Goal: Information Seeking & Learning: Learn about a topic

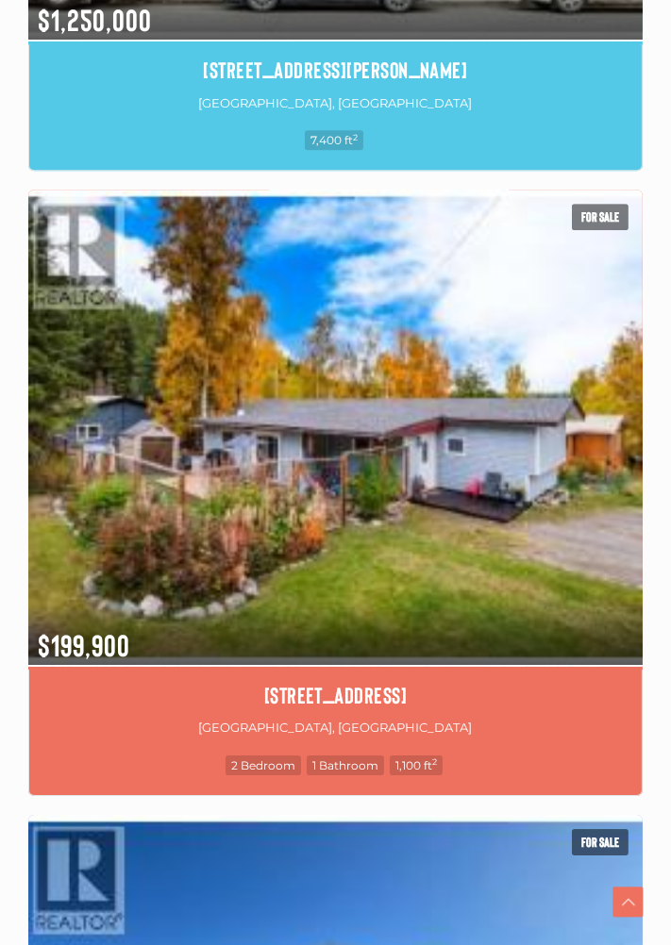
scroll to position [4768, 0]
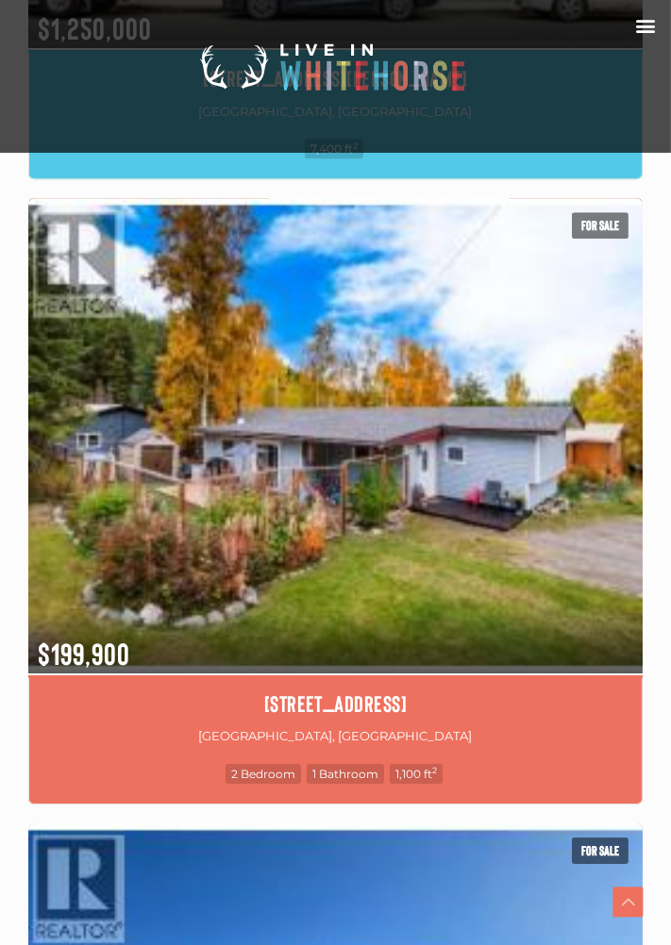
click at [551, 604] on img at bounding box center [335, 435] width 614 height 480
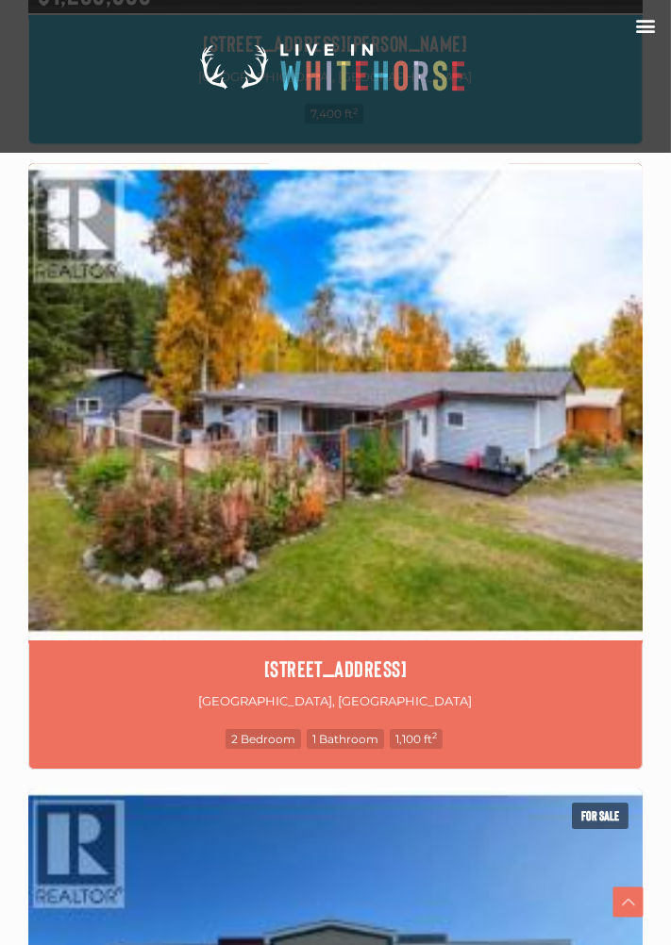
scroll to position [4828, 0]
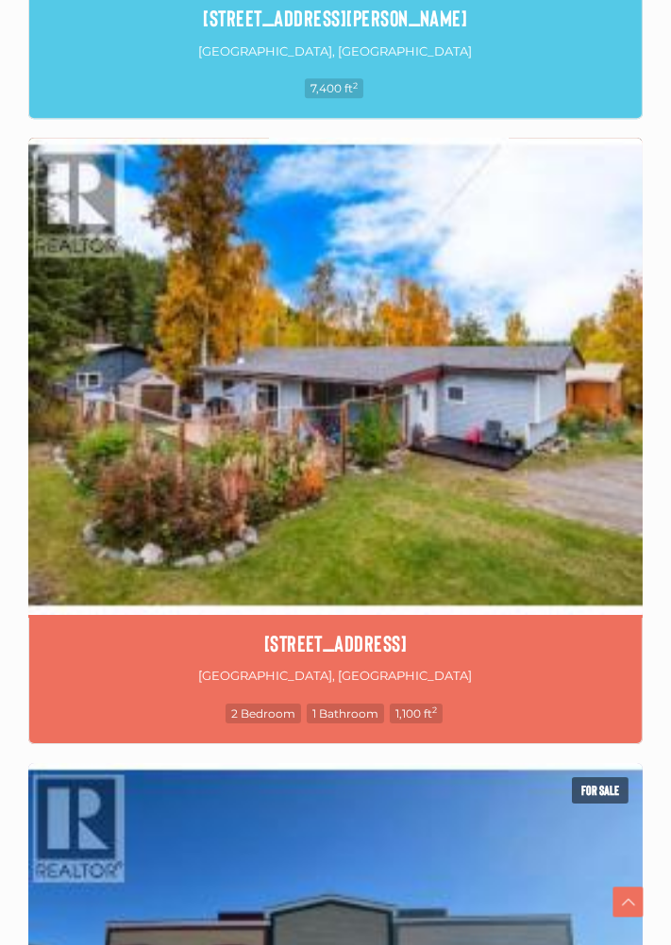
click at [569, 579] on img at bounding box center [335, 375] width 614 height 480
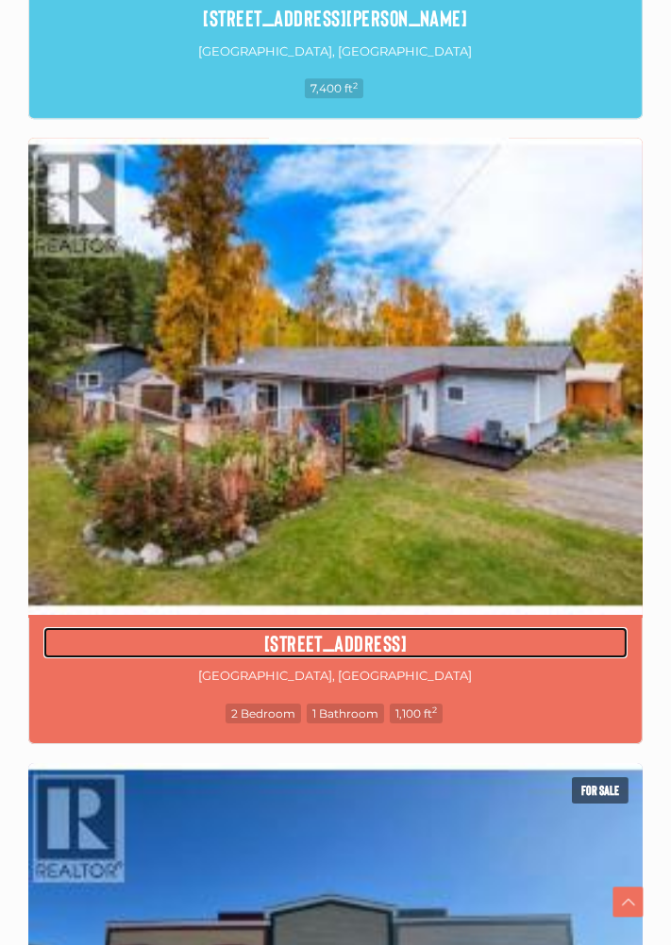
click at [405, 654] on h4 "[STREET_ADDRESS]" at bounding box center [335, 643] width 584 height 32
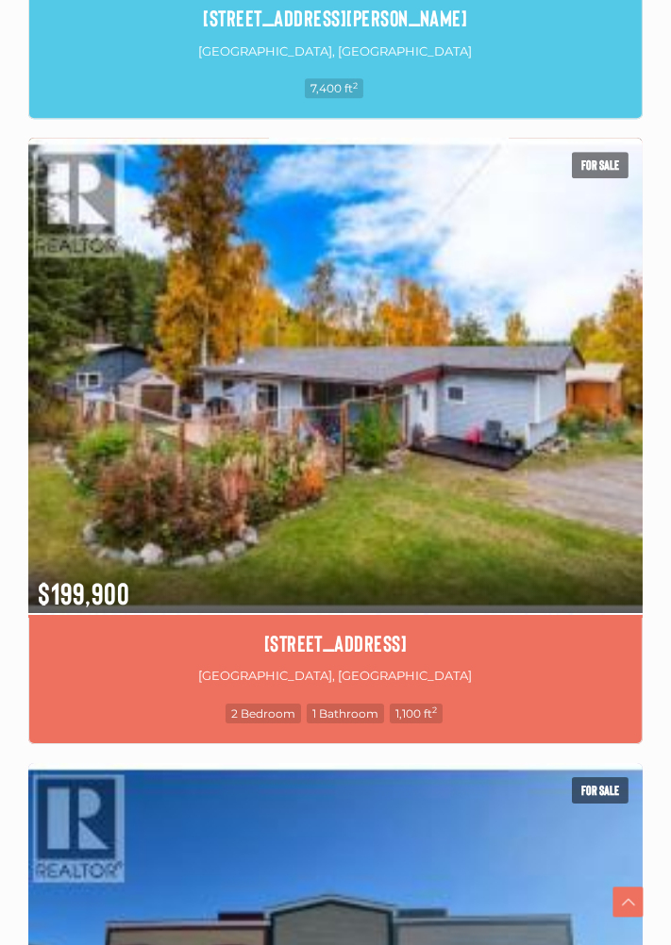
click at [565, 505] on img at bounding box center [335, 375] width 614 height 480
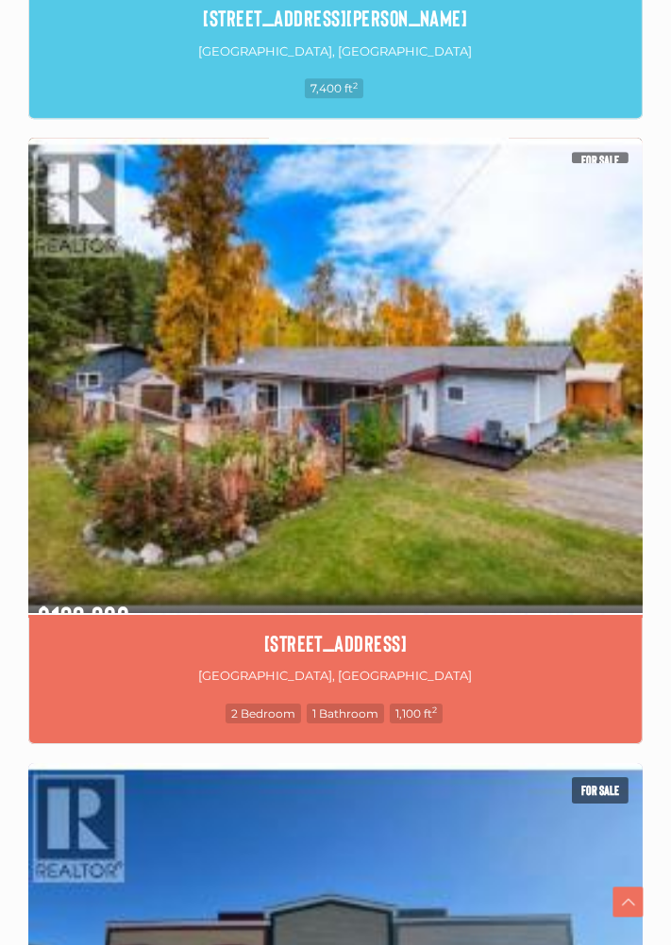
click at [562, 511] on img at bounding box center [335, 375] width 614 height 480
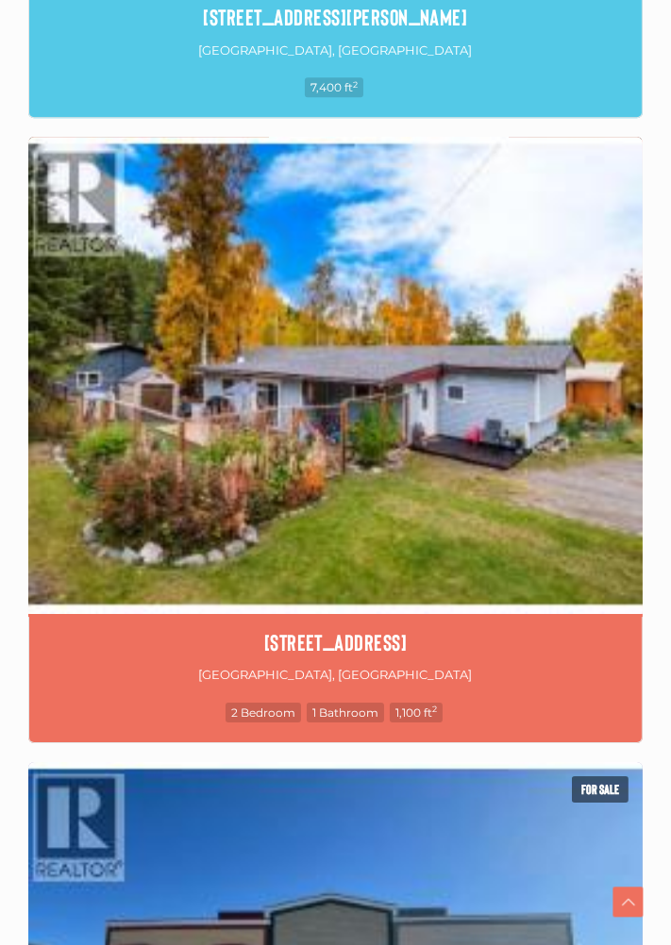
scroll to position [4830, 0]
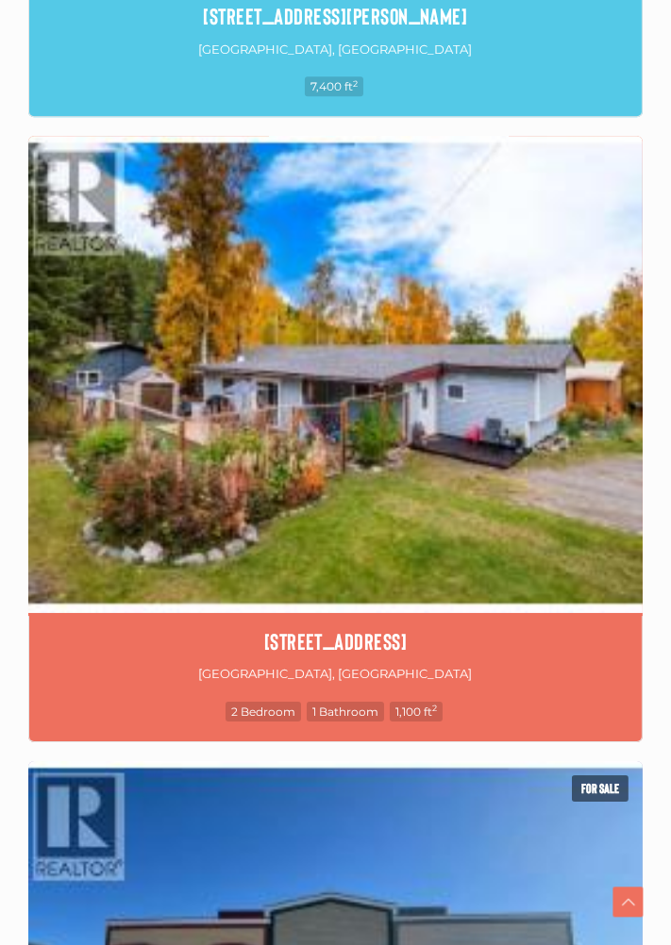
click at [329, 667] on p "[GEOGRAPHIC_DATA], [GEOGRAPHIC_DATA]" at bounding box center [335, 673] width 584 height 25
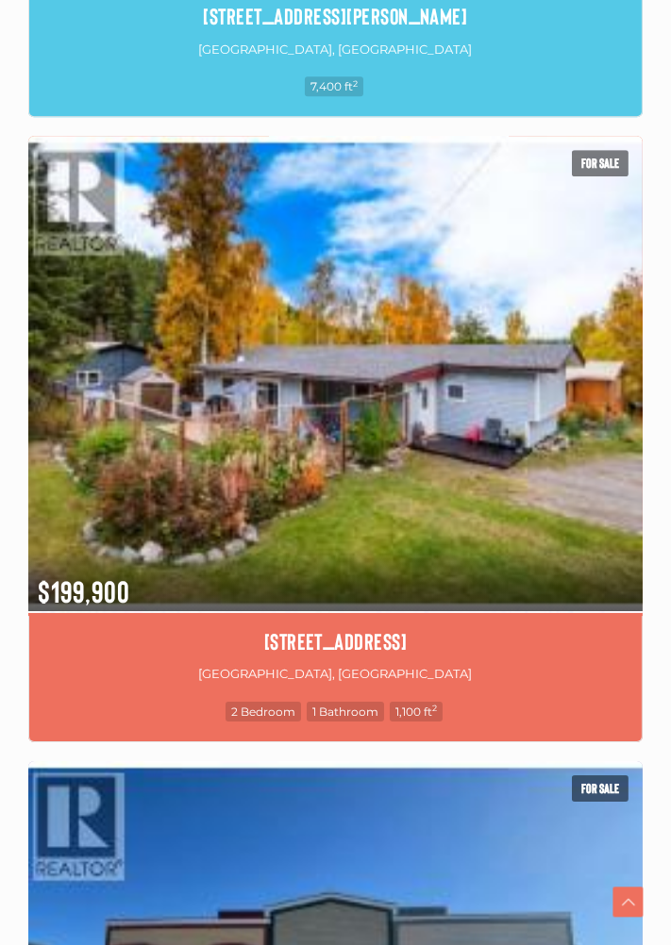
click at [605, 167] on span "For sale" at bounding box center [599, 163] width 57 height 26
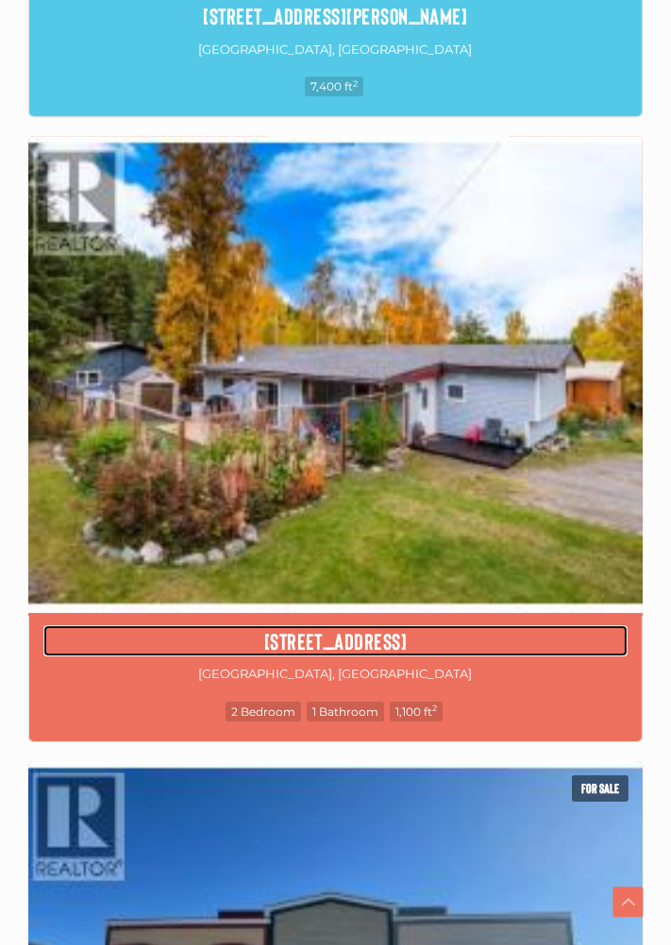
click at [159, 654] on h4 "92-4 Prospector Road" at bounding box center [335, 641] width 584 height 32
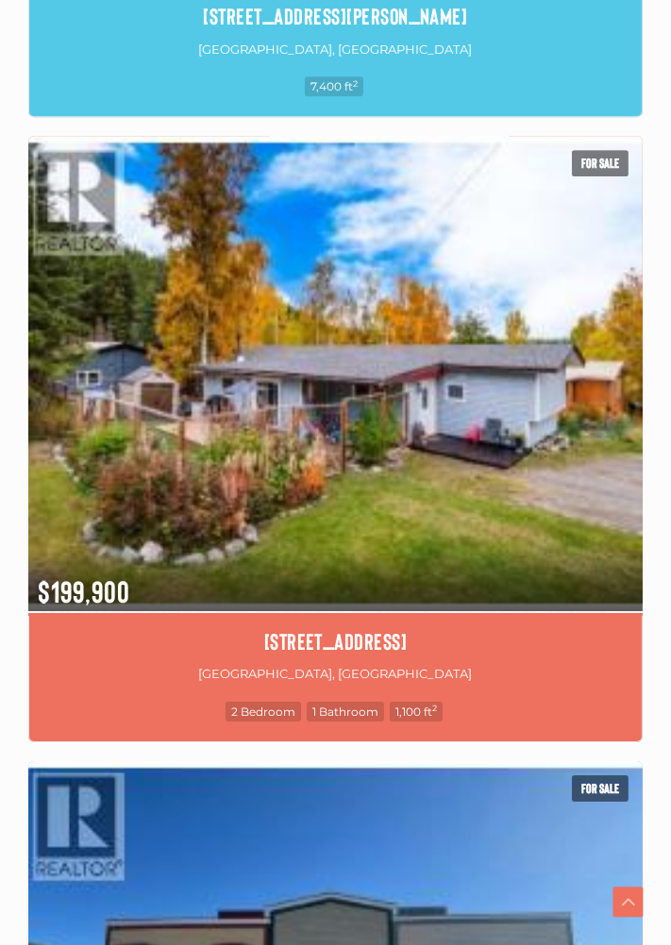
click at [108, 580] on span "$199,900" at bounding box center [335, 580] width 614 height 62
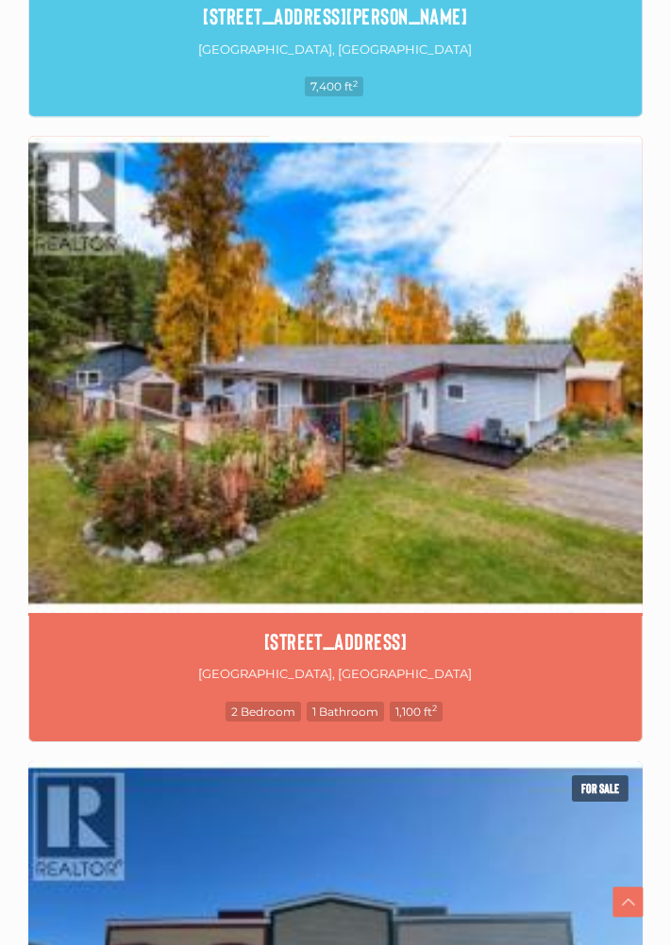
click at [495, 689] on div "92-4 Prospector Road Whitehorse, Yukon 2 Bedroom 1 Bathroom 1,100 ft 2" at bounding box center [335, 679] width 614 height 126
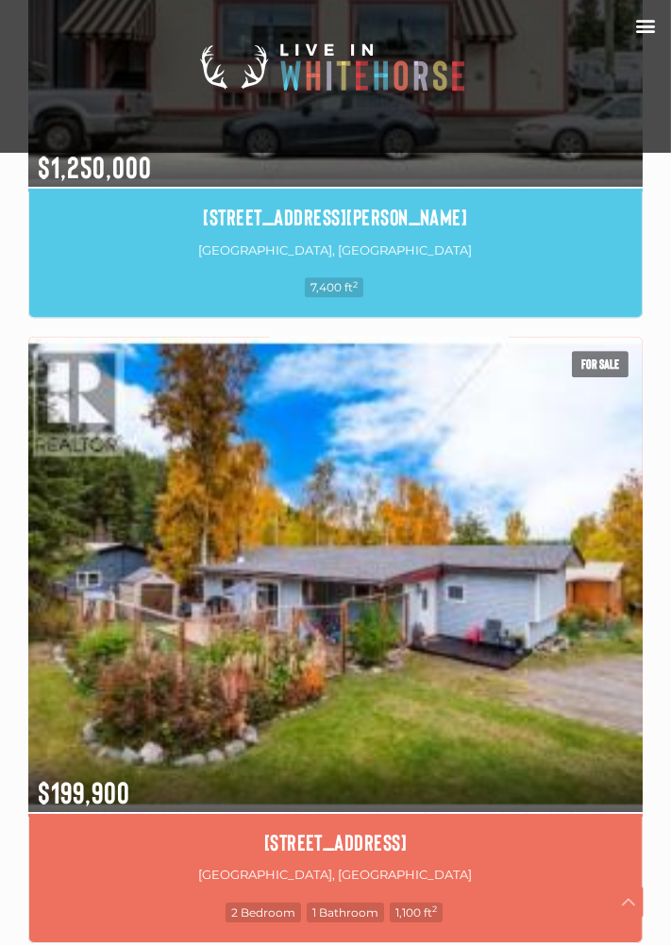
scroll to position [4574, 0]
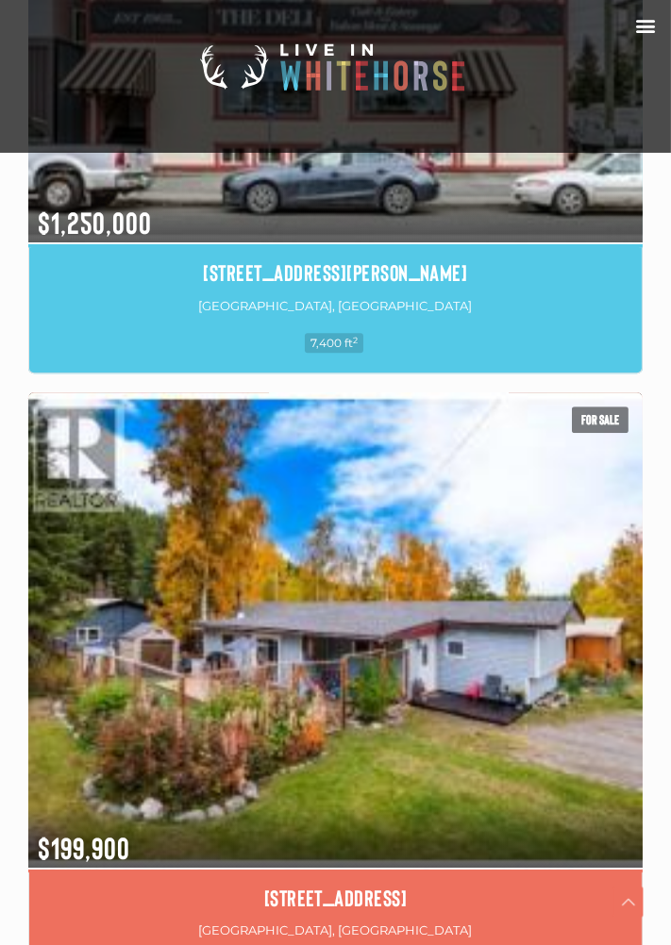
click at [565, 659] on img at bounding box center [335, 629] width 614 height 480
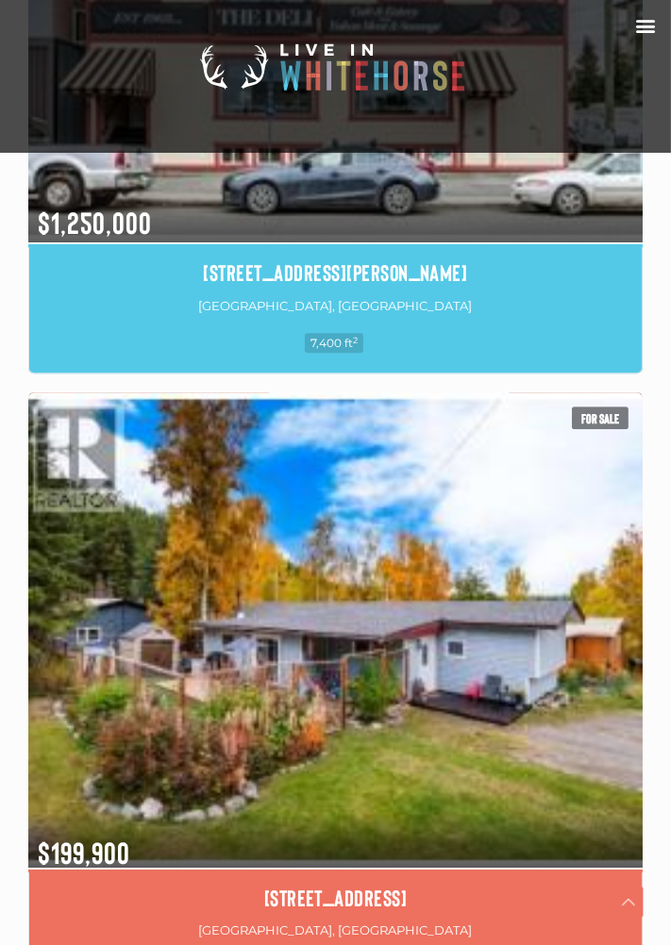
click at [560, 660] on img at bounding box center [335, 629] width 614 height 480
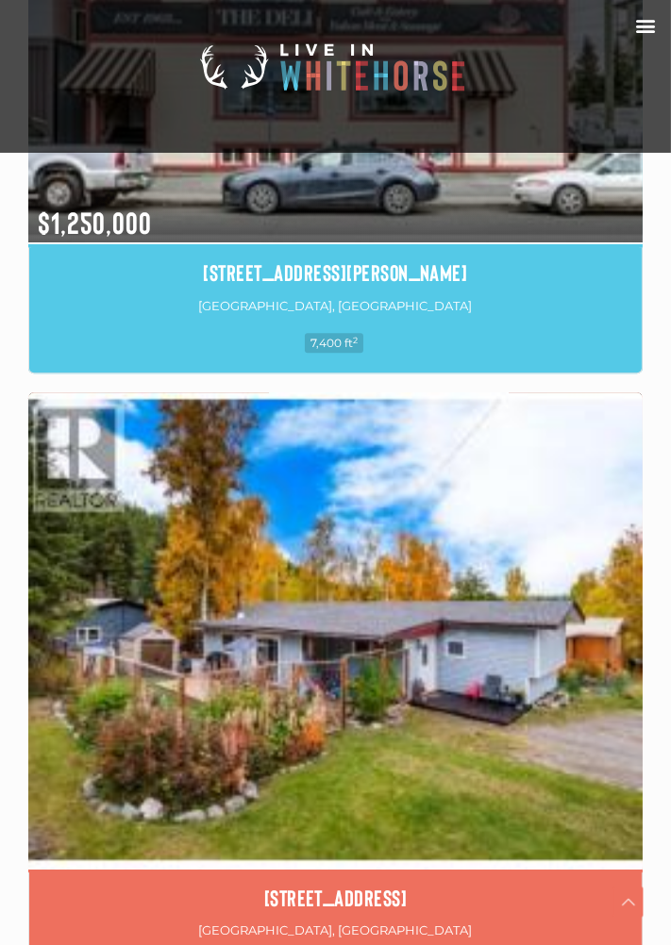
click at [553, 697] on img at bounding box center [335, 629] width 614 height 480
click at [555, 690] on img at bounding box center [335, 629] width 614 height 480
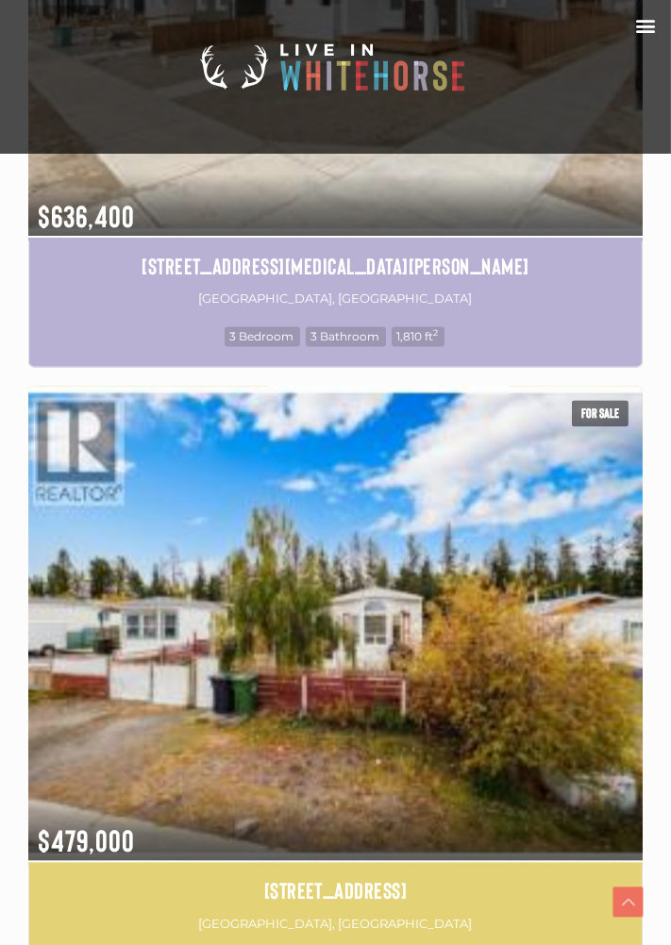
scroll to position [3312, 0]
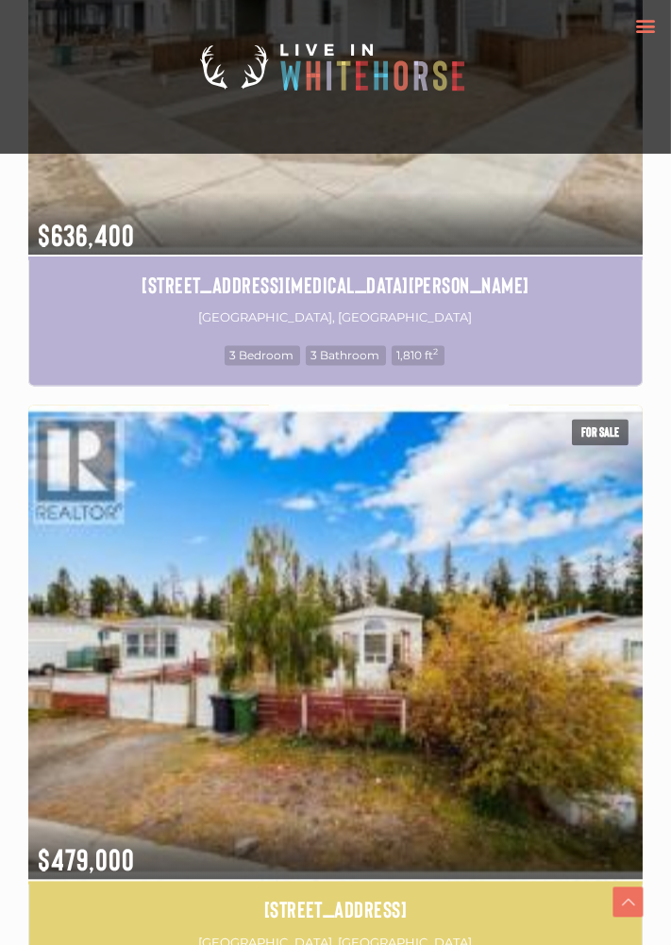
click at [643, 30] on icon "Menu Toggle" at bounding box center [646, 25] width 21 height 21
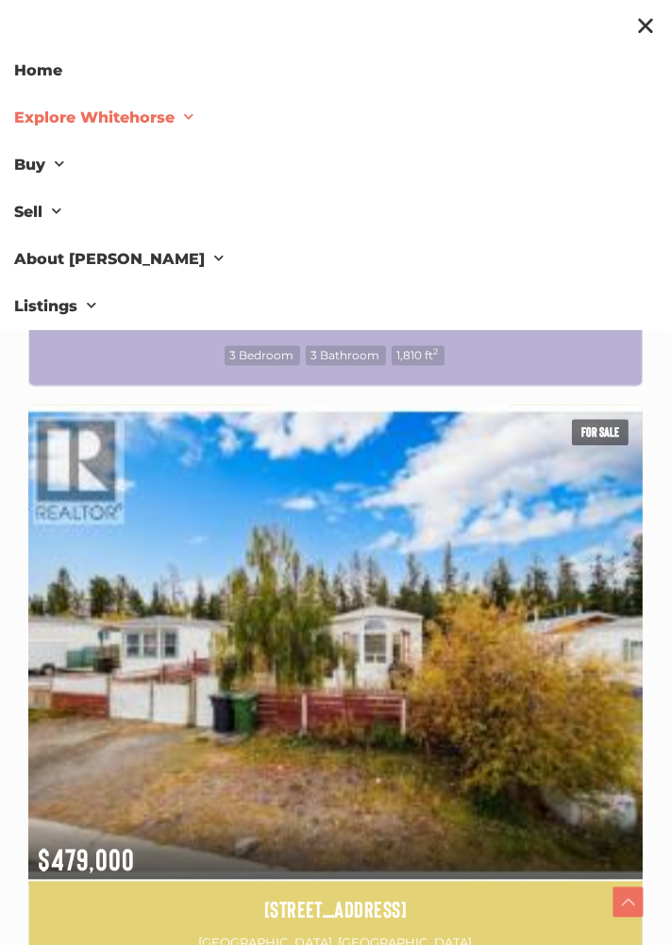
click at [182, 122] on span at bounding box center [183, 117] width 19 height 29
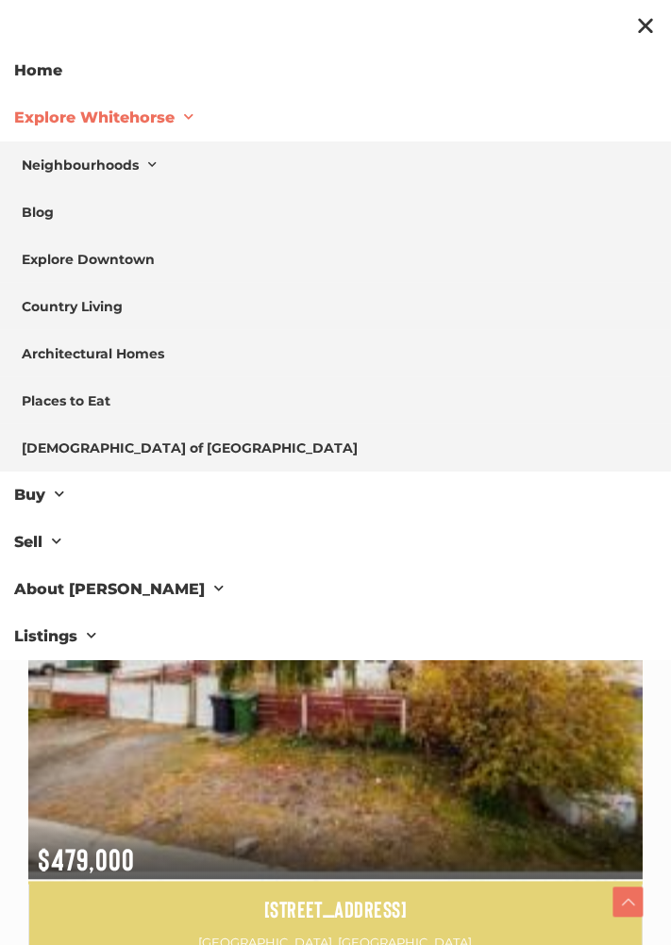
click at [185, 125] on span at bounding box center [183, 117] width 19 height 29
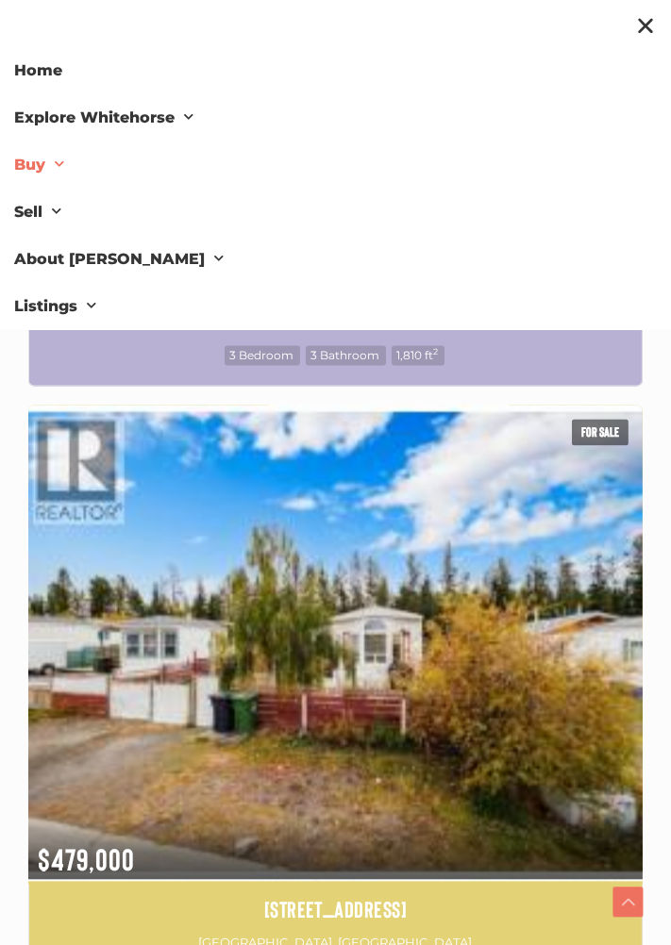
click at [64, 166] on link "Buy" at bounding box center [335, 164] width 671 height 47
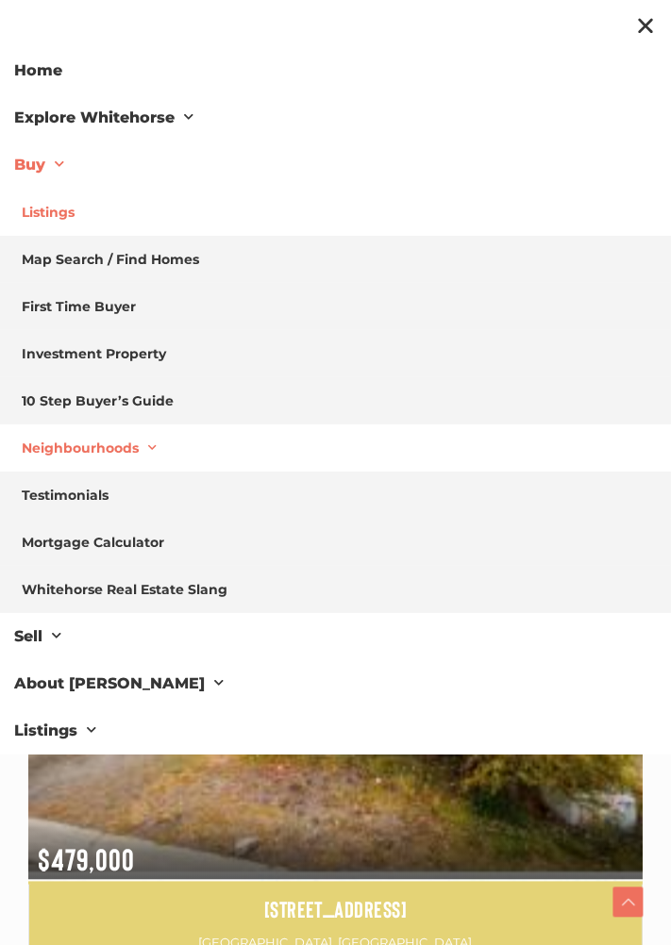
click at [144, 449] on span at bounding box center [148, 448] width 18 height 28
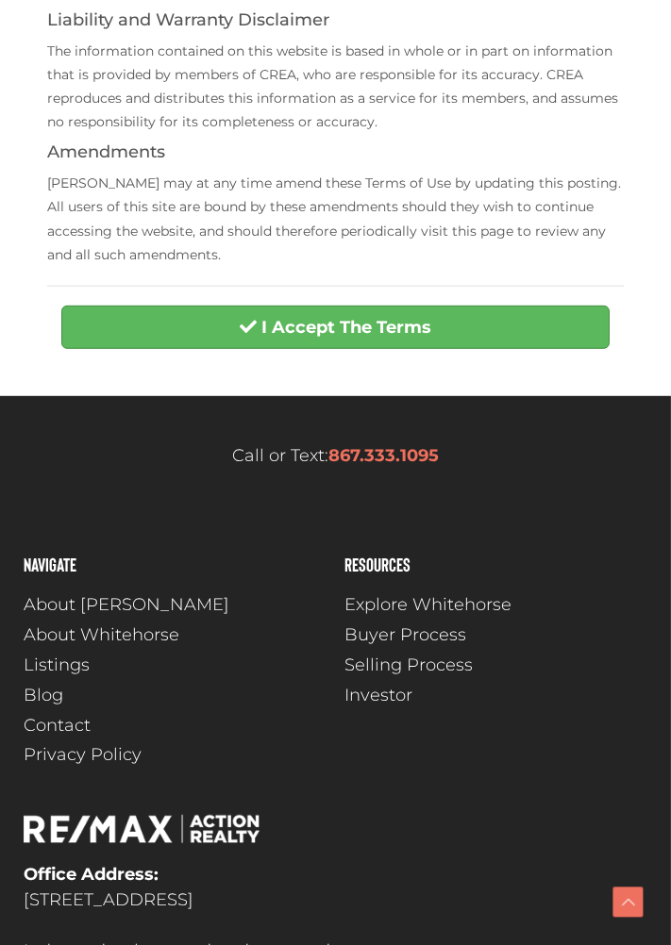
scroll to position [816, 0]
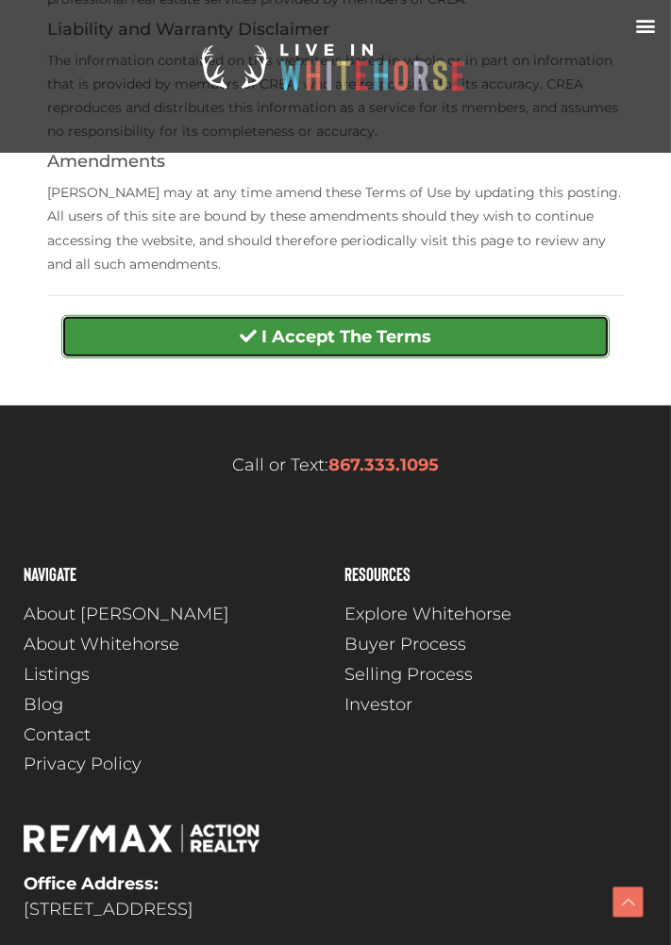
click at [517, 336] on button "I Accept The Terms" at bounding box center [335, 336] width 548 height 43
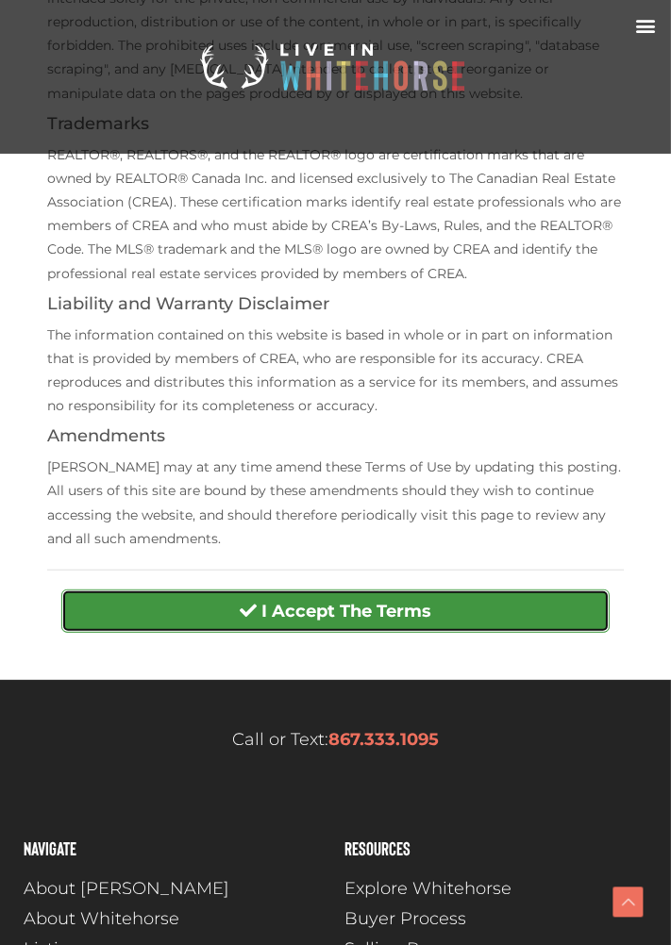
click at [530, 619] on button "I Accept The Terms" at bounding box center [335, 610] width 548 height 43
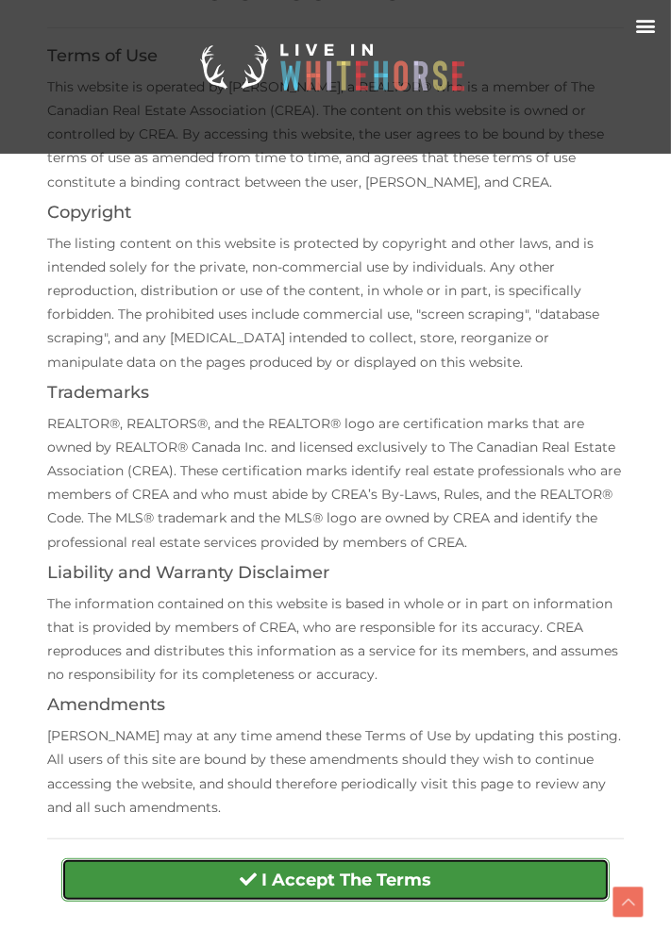
scroll to position [0, 0]
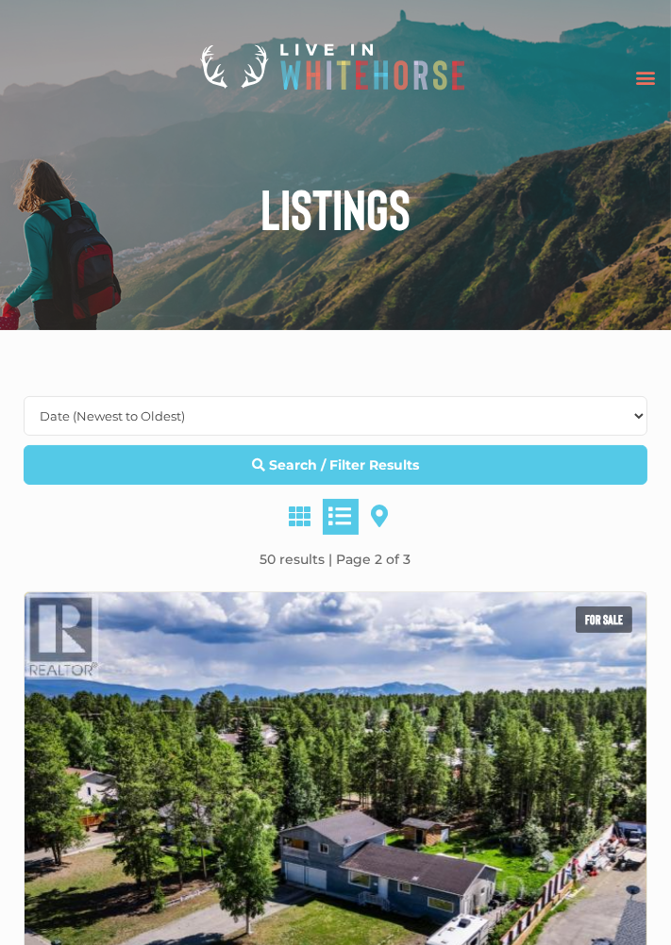
click at [641, 81] on icon "Menu Toggle" at bounding box center [646, 77] width 21 height 21
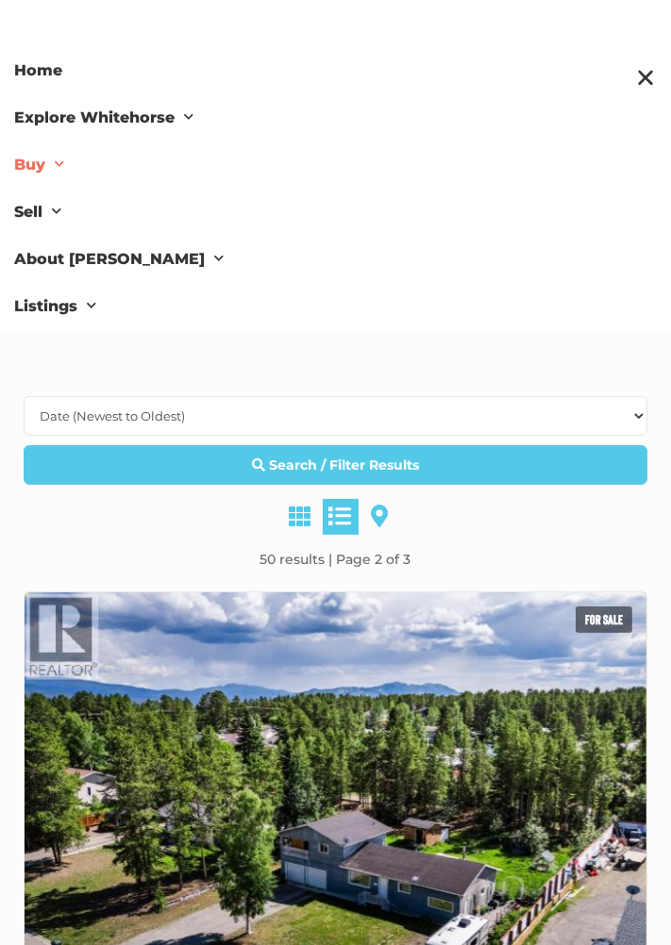
click at [54, 165] on span at bounding box center [54, 164] width 19 height 29
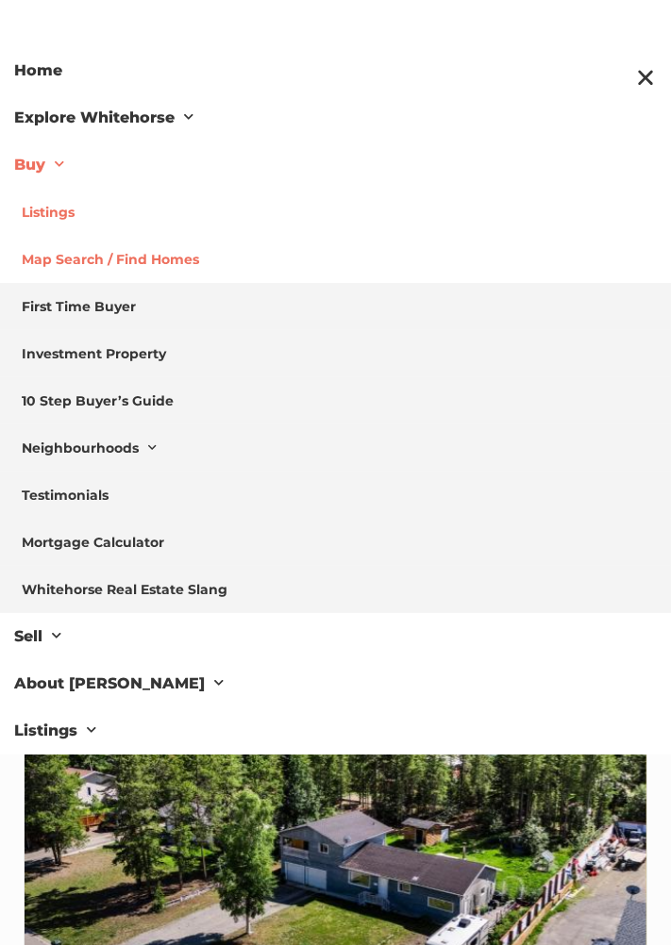
click at [178, 258] on link "Map Search / Find Homes" at bounding box center [335, 259] width 671 height 47
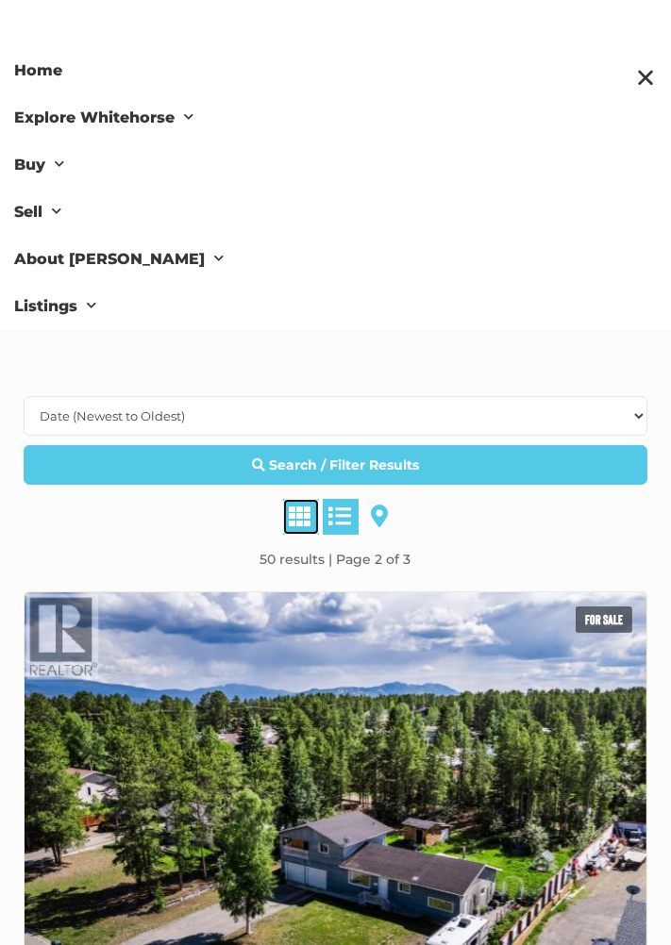
click at [307, 521] on span at bounding box center [301, 516] width 23 height 23
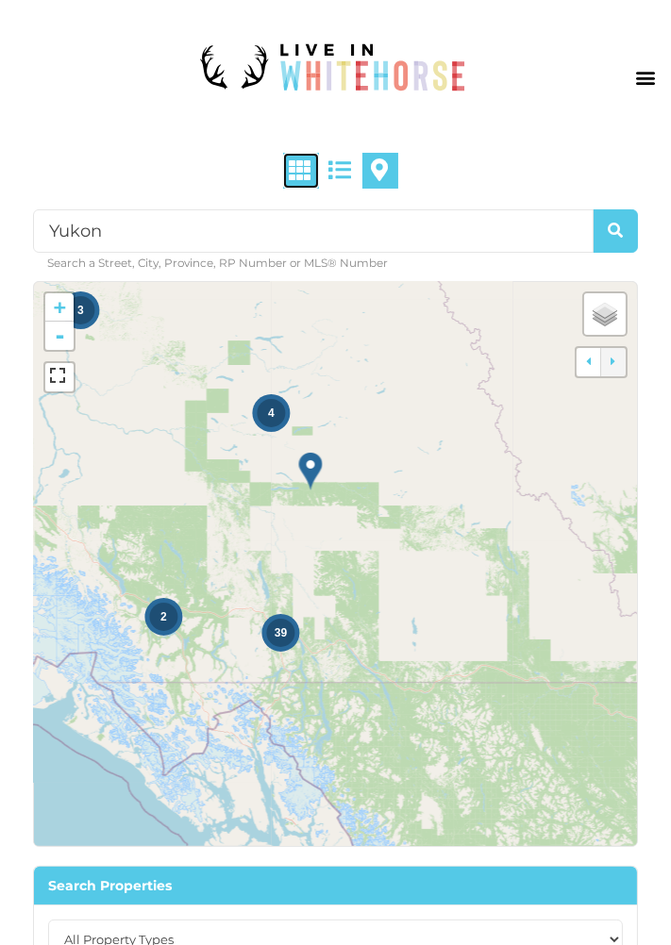
click at [298, 171] on span at bounding box center [301, 169] width 23 height 23
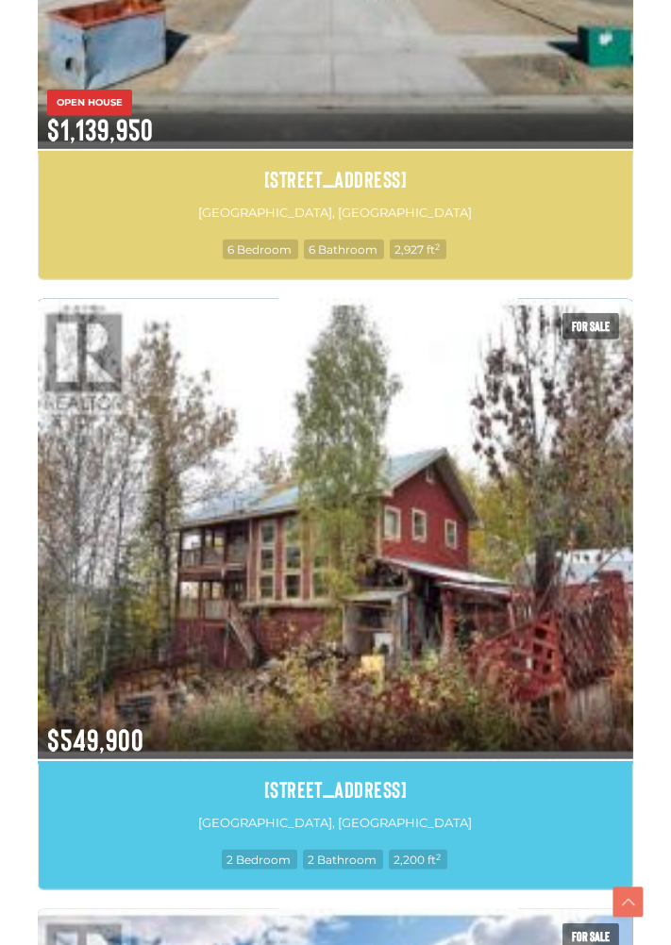
click at [495, 652] on img at bounding box center [335, 528] width 595 height 465
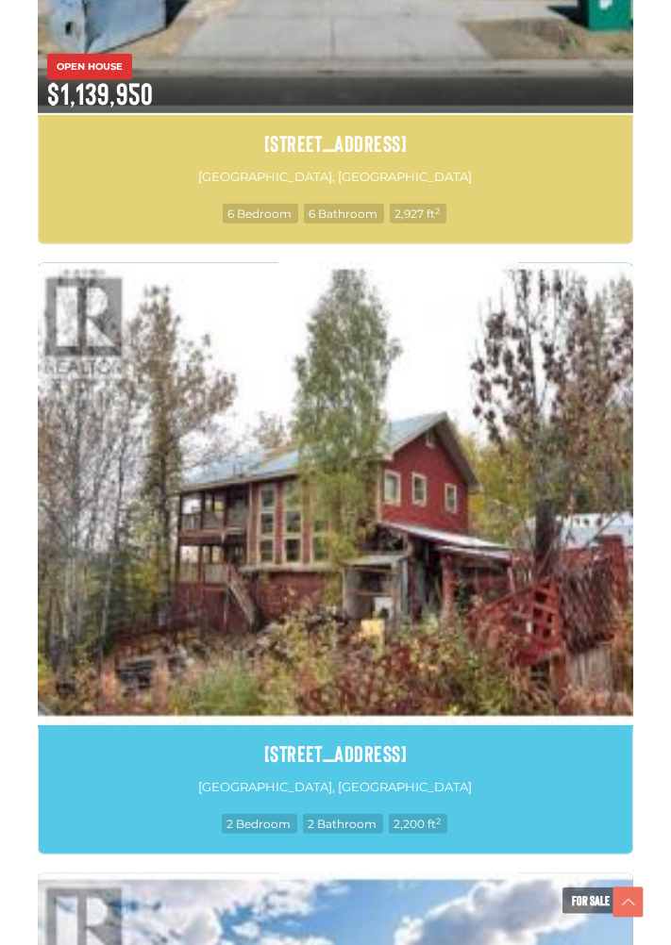
scroll to position [1266, 0]
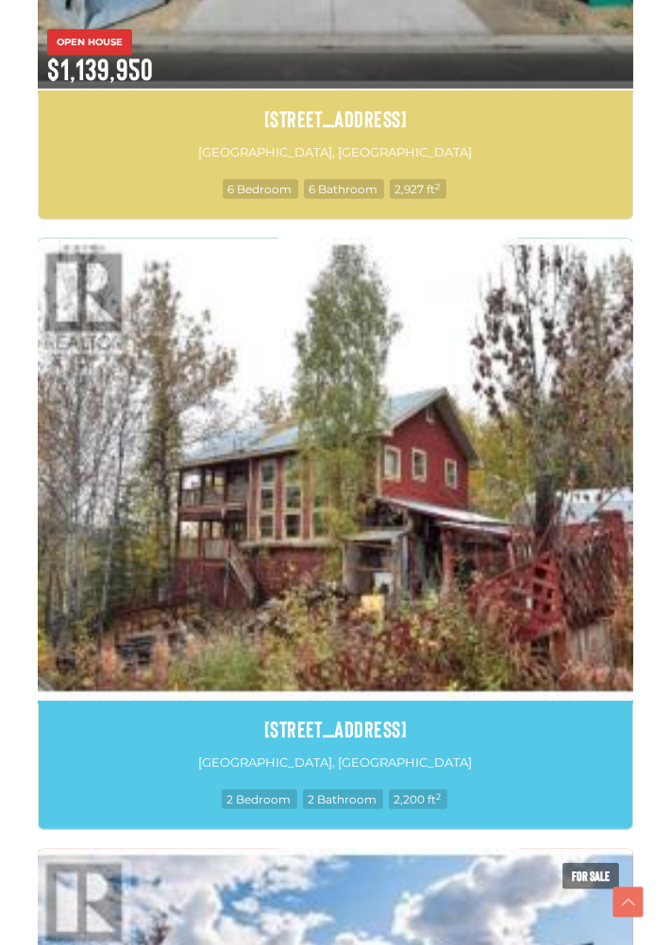
click at [536, 635] on img at bounding box center [335, 468] width 595 height 465
click at [536, 633] on img at bounding box center [335, 468] width 595 height 465
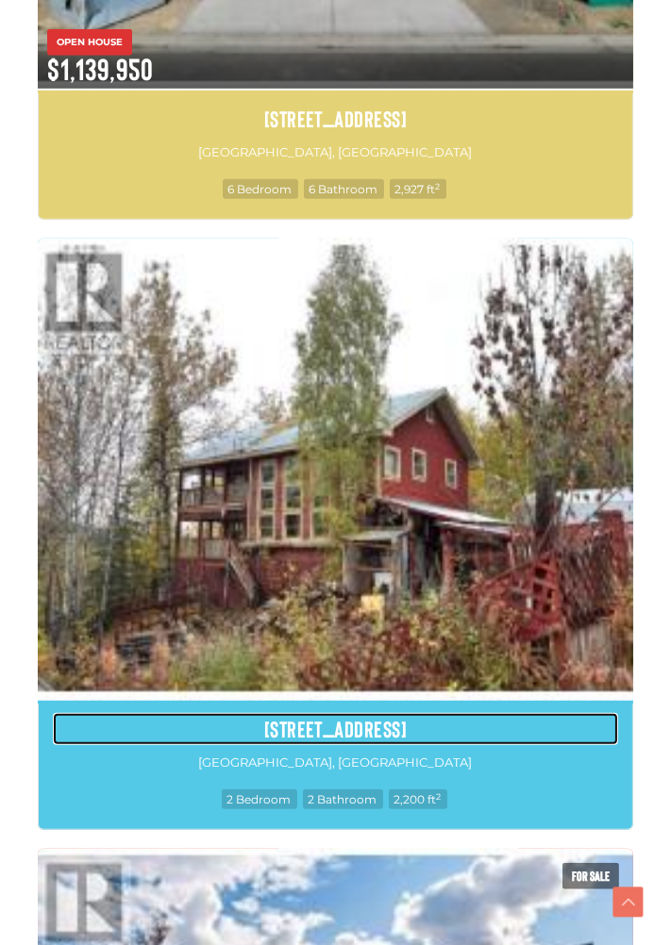
click at [470, 736] on h4 "1217 7th Avenue" at bounding box center [335, 729] width 565 height 32
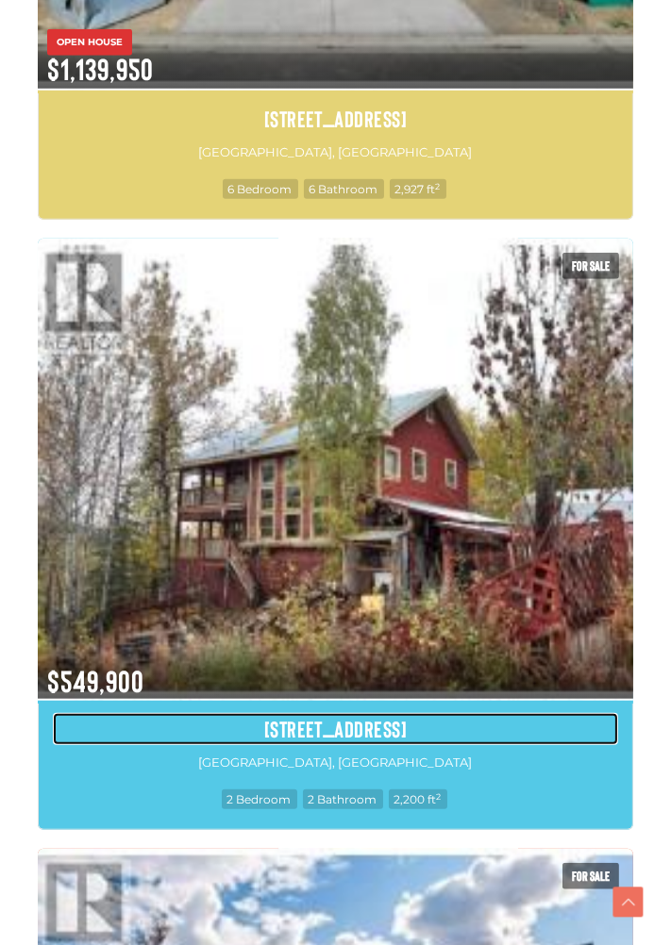
click at [467, 739] on h4 "1217 7th Avenue" at bounding box center [335, 729] width 565 height 32
click at [495, 743] on h4 "1217 7th Avenue" at bounding box center [335, 729] width 565 height 32
click at [487, 740] on h4 "1217 7th Avenue" at bounding box center [335, 729] width 565 height 32
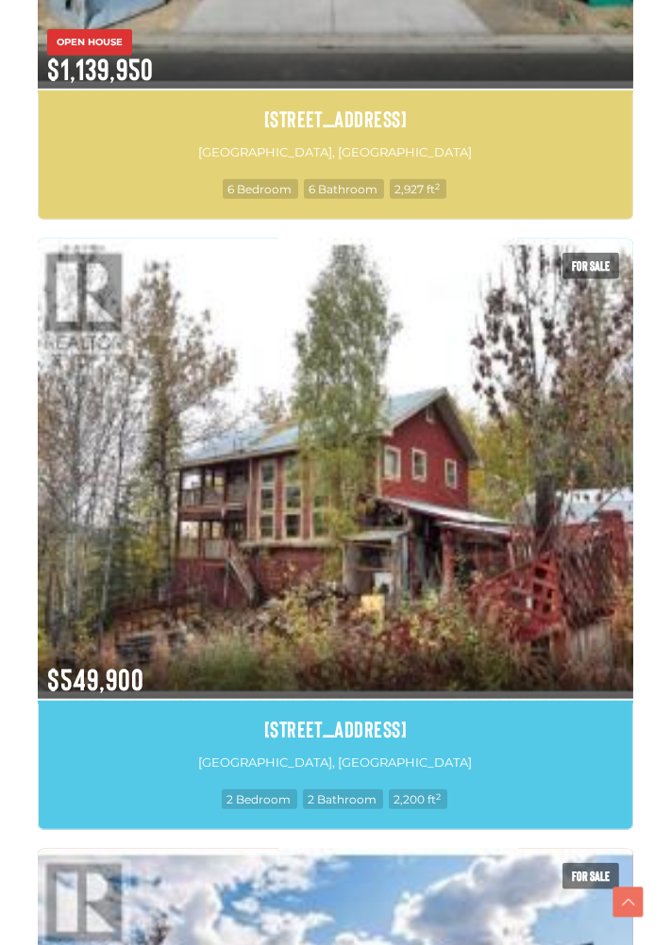
click at [440, 791] on span "2,200 ft 2" at bounding box center [418, 799] width 58 height 20
click at [441, 781] on div "1217 7th Avenue Dawson City, Yukon 2 Bedroom 2 Bathroom 2,200 ft 2" at bounding box center [335, 767] width 595 height 126
click at [499, 674] on span "$549,900" at bounding box center [335, 668] width 595 height 62
click at [501, 667] on img at bounding box center [335, 468] width 595 height 465
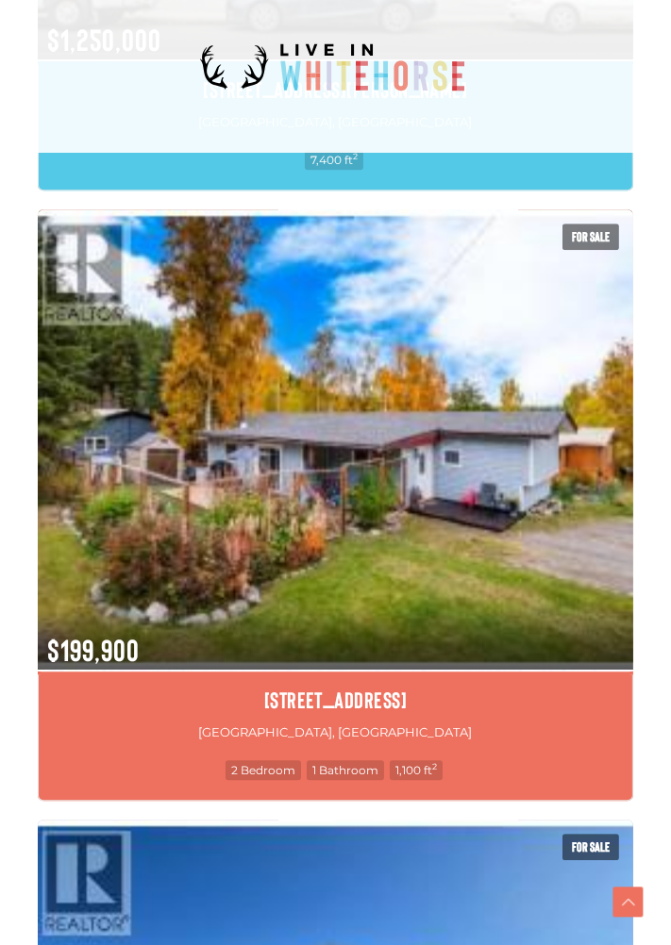
click at [543, 566] on img at bounding box center [335, 439] width 595 height 465
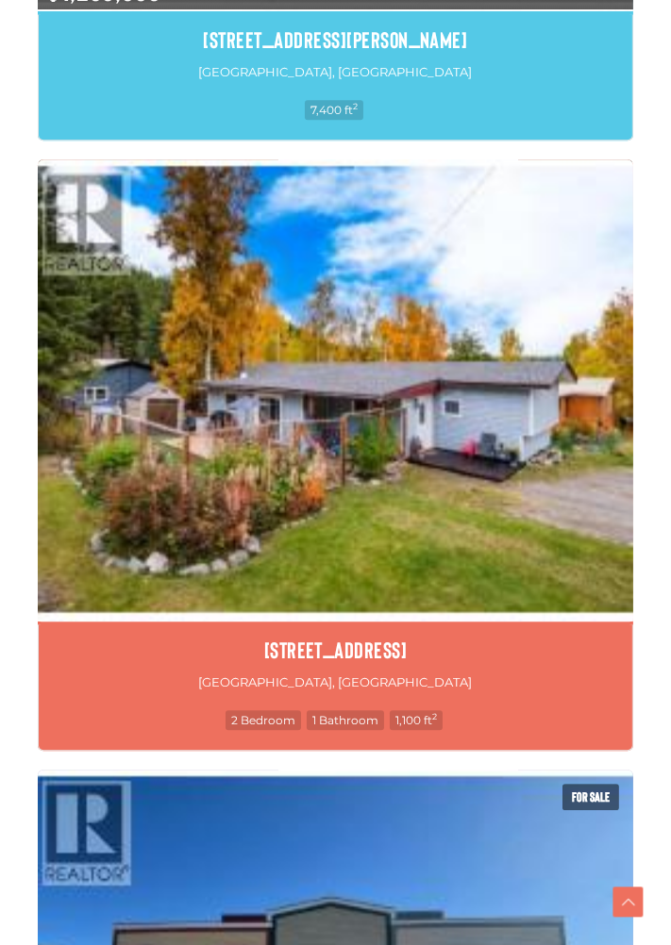
scroll to position [4407, 0]
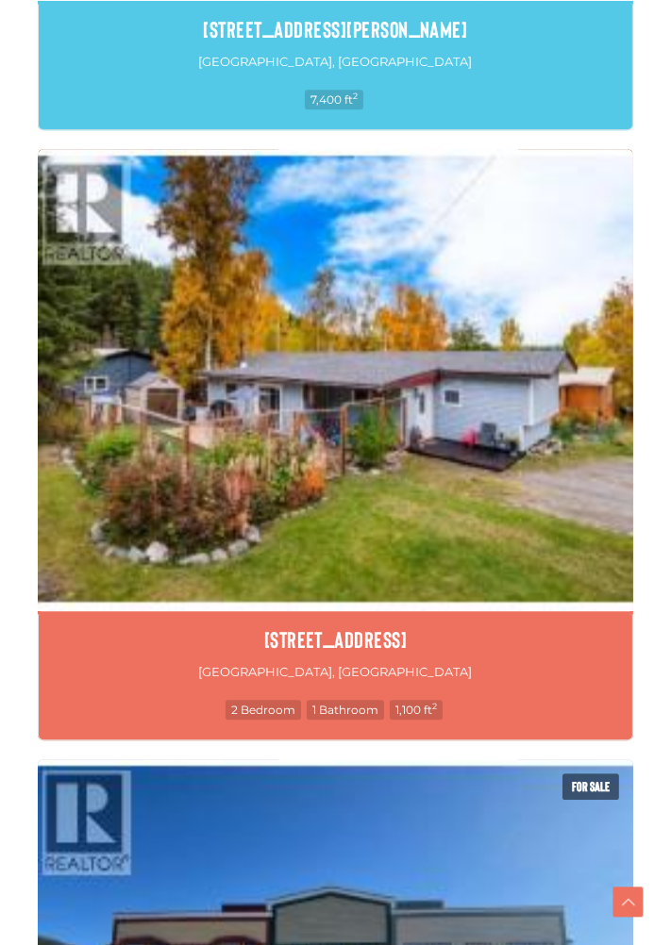
click at [553, 538] on img at bounding box center [335, 378] width 595 height 465
click at [556, 538] on img at bounding box center [335, 378] width 595 height 465
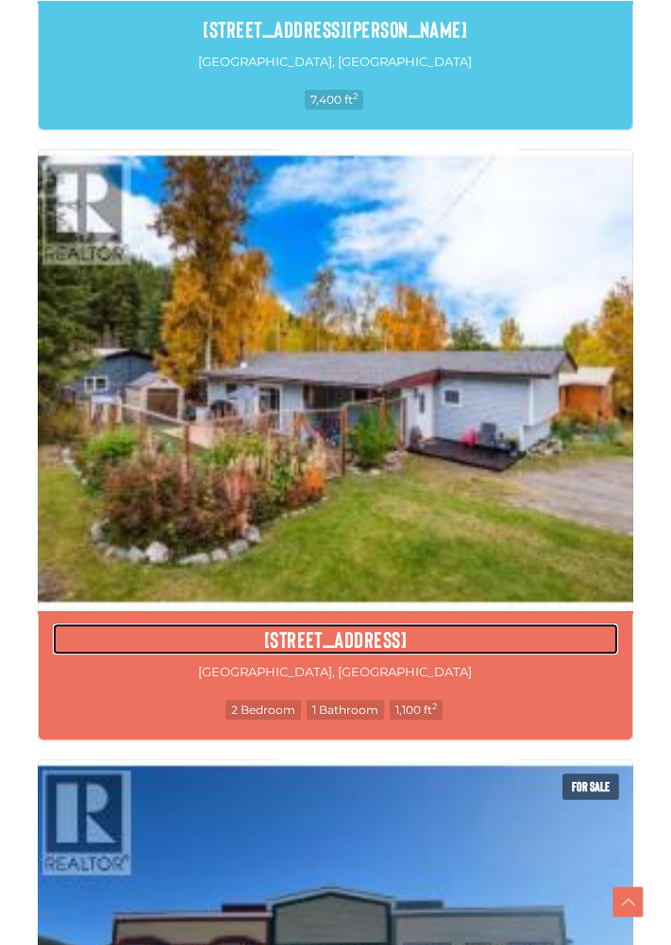
click at [511, 653] on h4 "92-4 Prospector Road" at bounding box center [335, 639] width 565 height 32
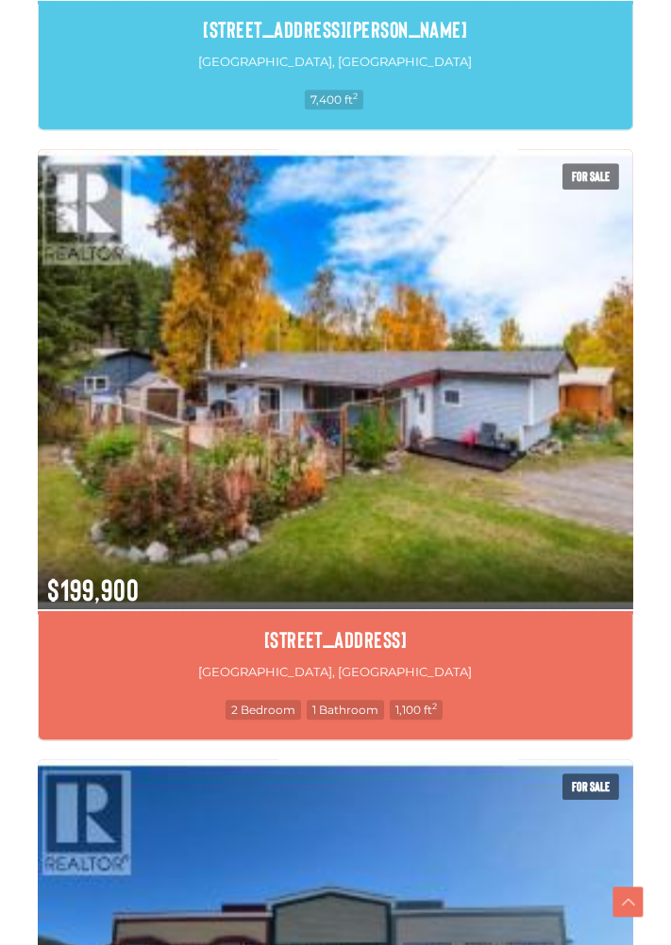
click at [373, 690] on div "92-4 Prospector Road Whitehorse, Yukon 2 Bedroom 1 Bathroom 1,100 ft 2" at bounding box center [335, 677] width 595 height 126
click at [462, 602] on span "$199,900" at bounding box center [335, 578] width 595 height 62
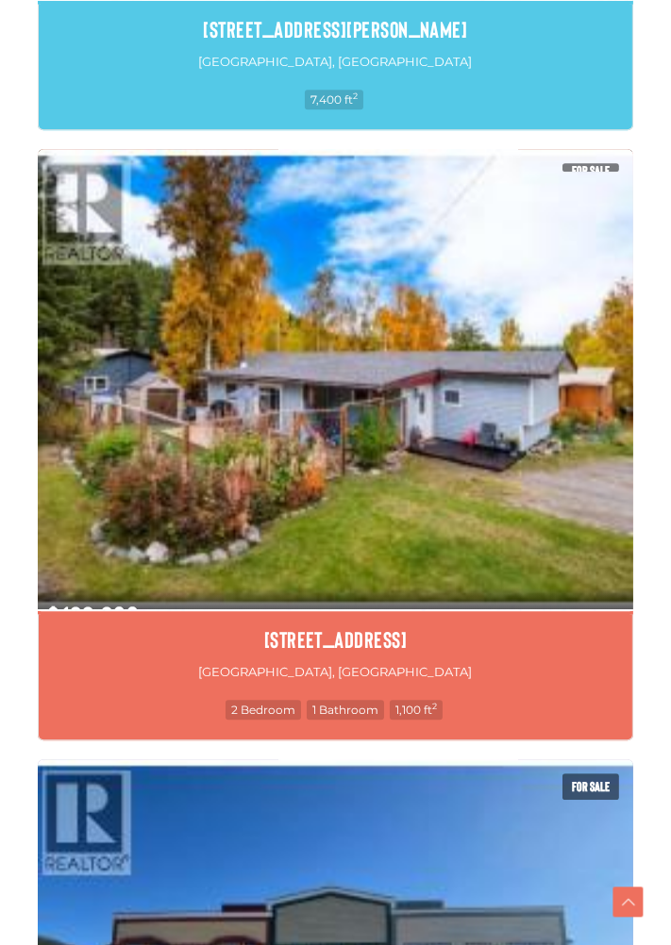
click at [461, 597] on img at bounding box center [335, 378] width 595 height 465
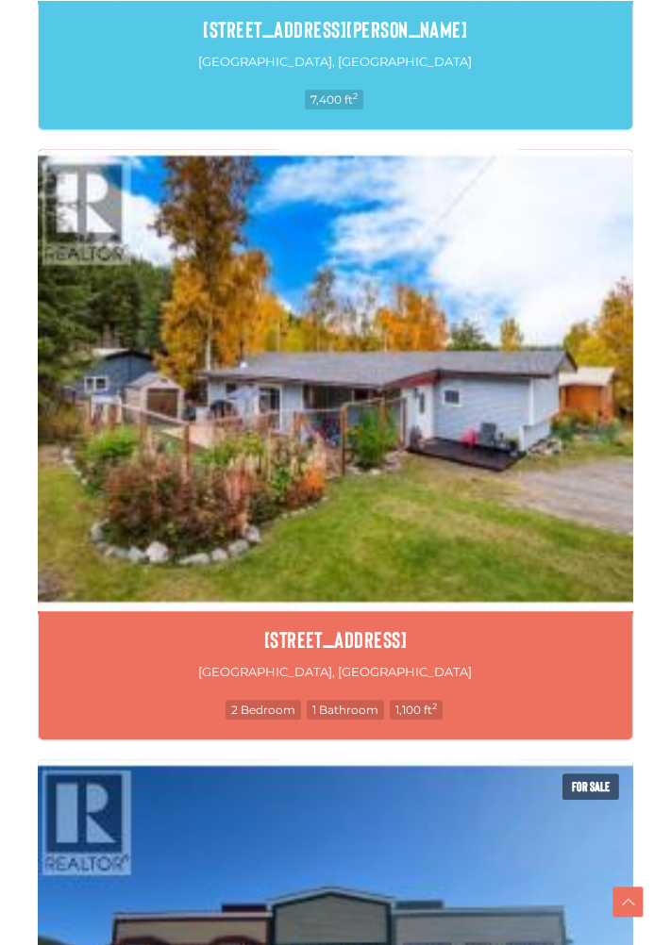
click at [504, 562] on img at bounding box center [335, 378] width 595 height 465
click at [570, 549] on img at bounding box center [335, 378] width 595 height 465
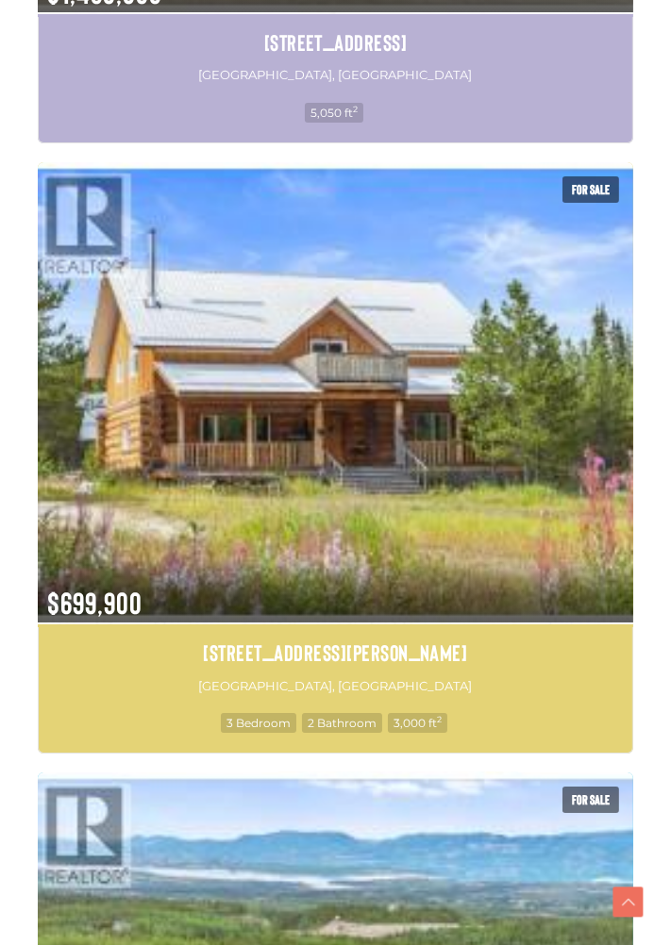
scroll to position [5617, 0]
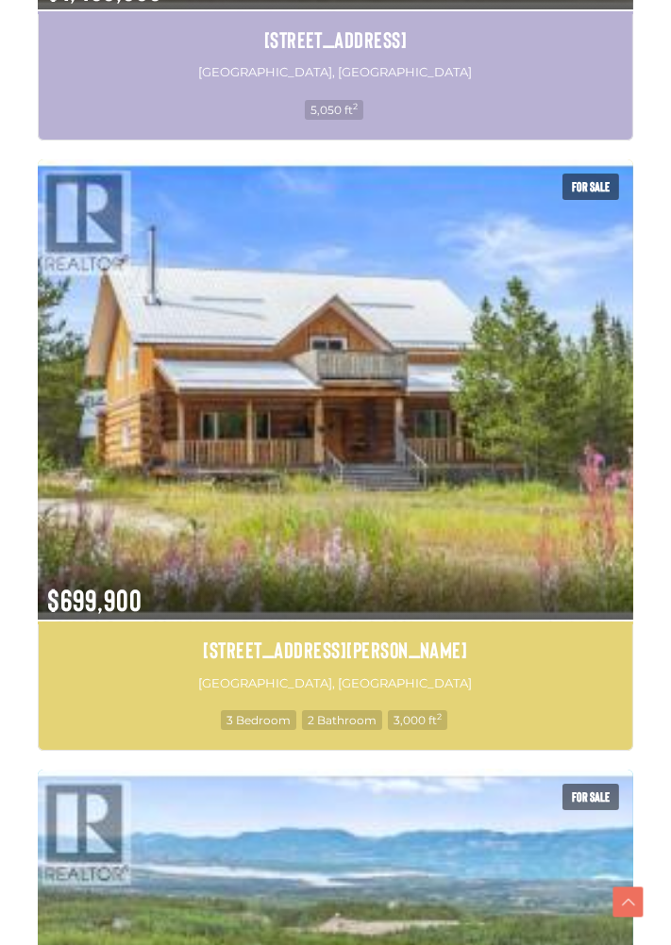
click at [546, 565] on span "$699,900" at bounding box center [335, 588] width 595 height 62
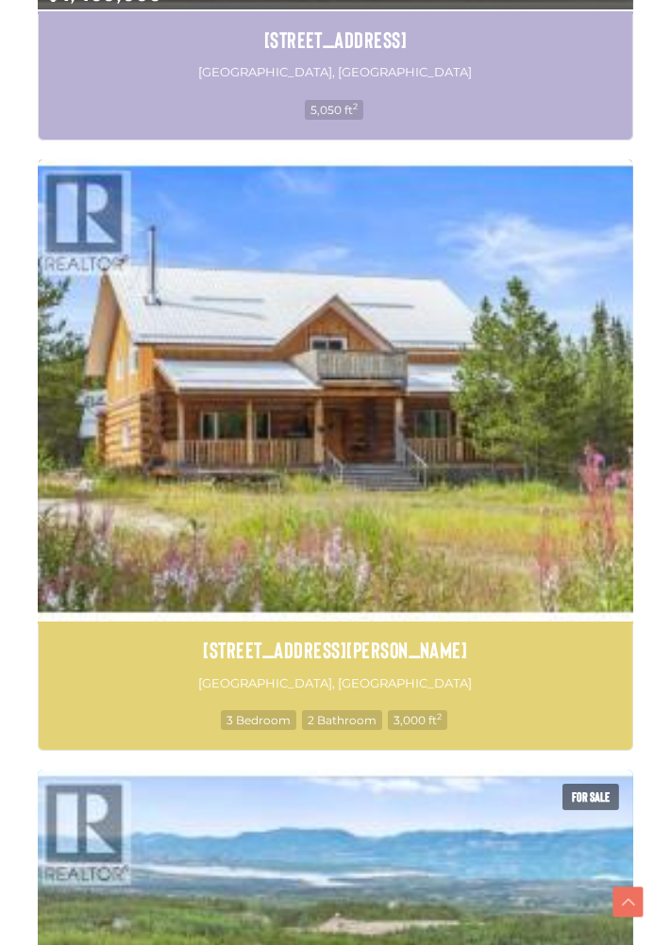
click at [539, 570] on img at bounding box center [335, 389] width 595 height 465
click at [506, 614] on img at bounding box center [335, 389] width 595 height 465
click at [506, 617] on img at bounding box center [335, 389] width 595 height 465
click at [432, 716] on span "3,000 ft 2" at bounding box center [417, 720] width 59 height 20
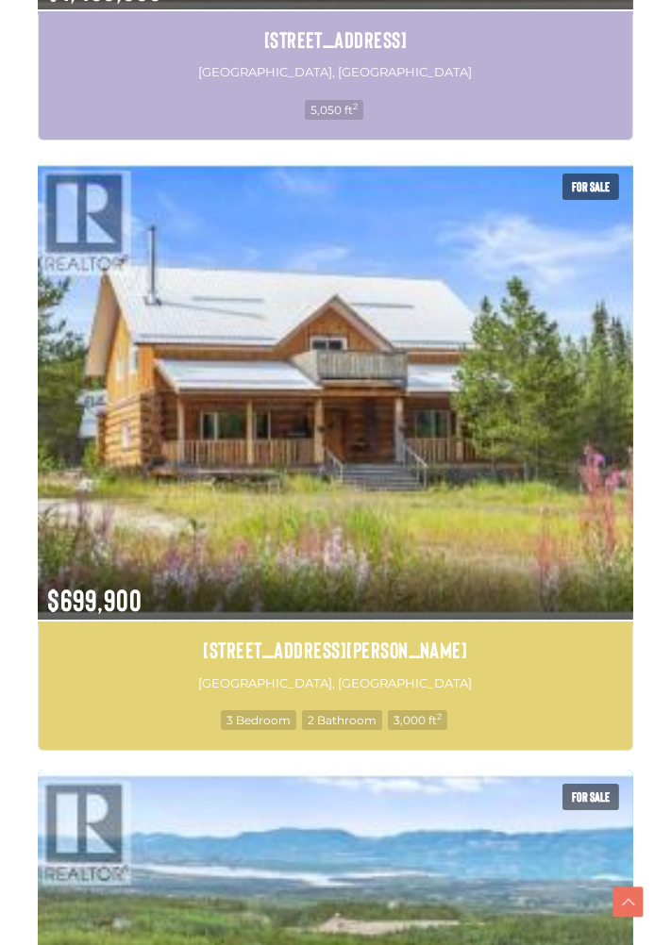
click at [429, 733] on div "1130 Annie Lake Road Whitehorse South, Yukon 3 Bedroom 2 Bathroom 3,000 ft 2" at bounding box center [335, 687] width 595 height 126
click at [388, 722] on span "3,000 ft 2" at bounding box center [417, 720] width 59 height 20
click at [600, 189] on span "For sale" at bounding box center [590, 187] width 57 height 26
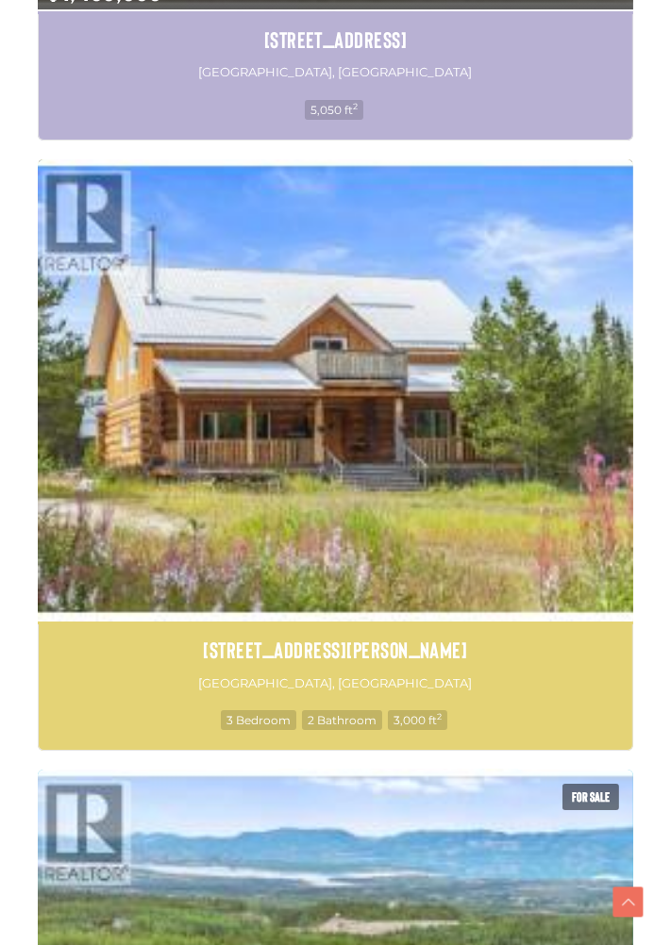
click at [461, 518] on img at bounding box center [335, 389] width 595 height 465
click at [402, 543] on img at bounding box center [335, 389] width 595 height 465
click at [398, 546] on img at bounding box center [335, 389] width 595 height 465
click at [406, 550] on img at bounding box center [335, 389] width 595 height 465
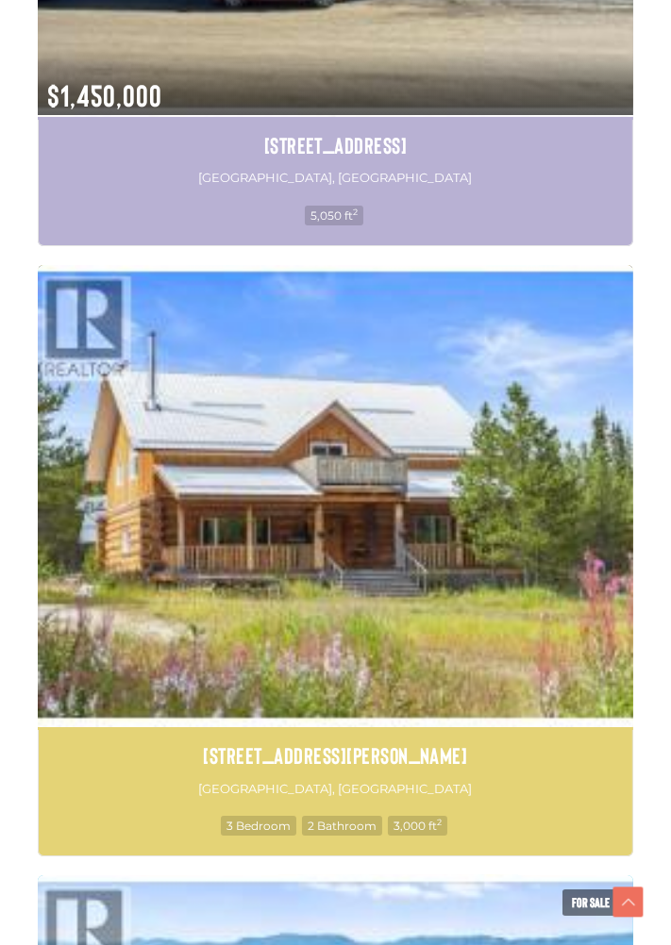
scroll to position [5515, 0]
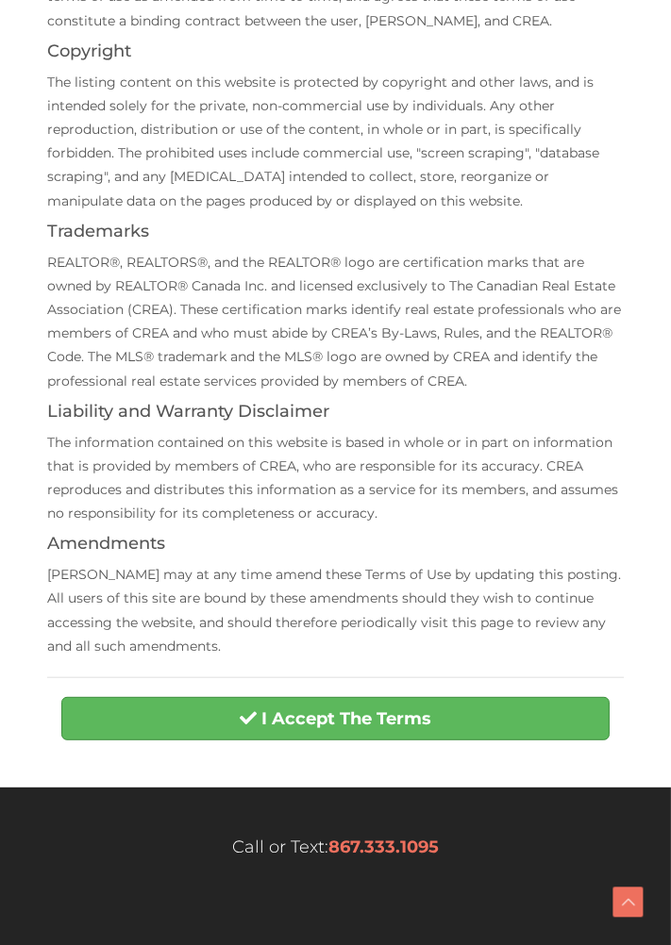
scroll to position [437, 0]
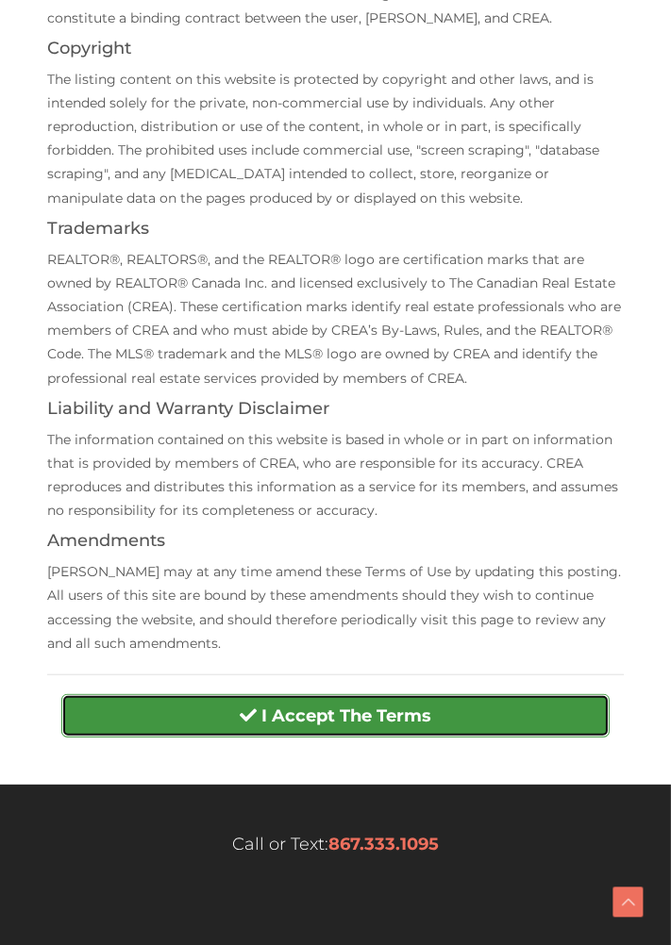
click at [518, 721] on button "I Accept The Terms" at bounding box center [335, 715] width 548 height 43
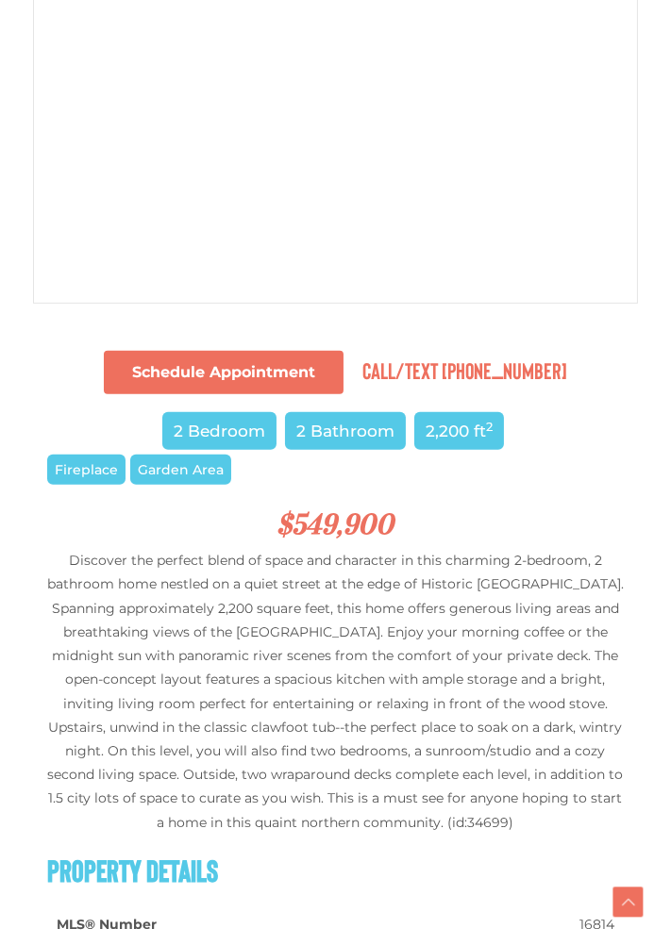
scroll to position [709, 0]
